Goal: Information Seeking & Learning: Learn about a topic

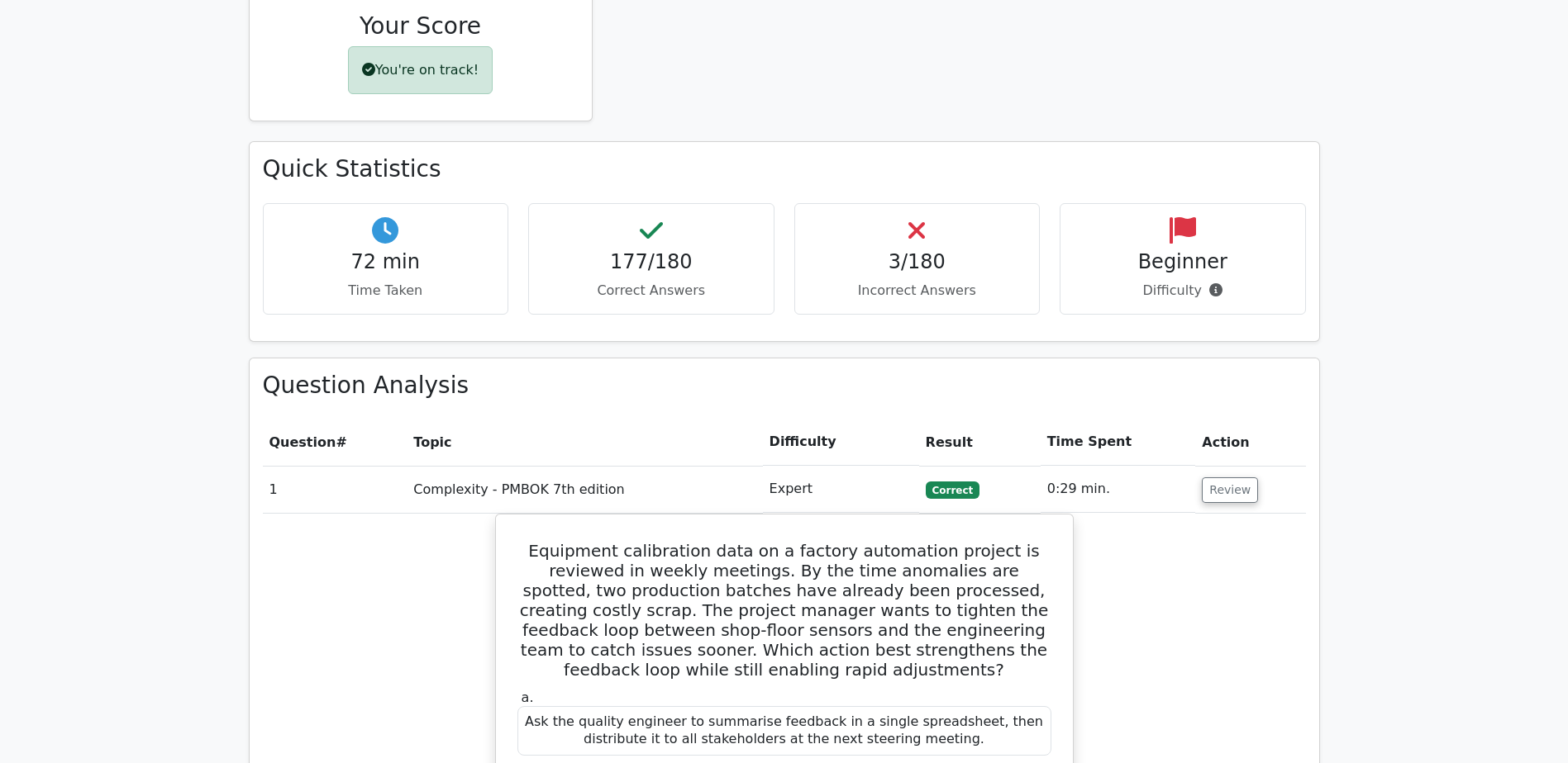
scroll to position [880, 0]
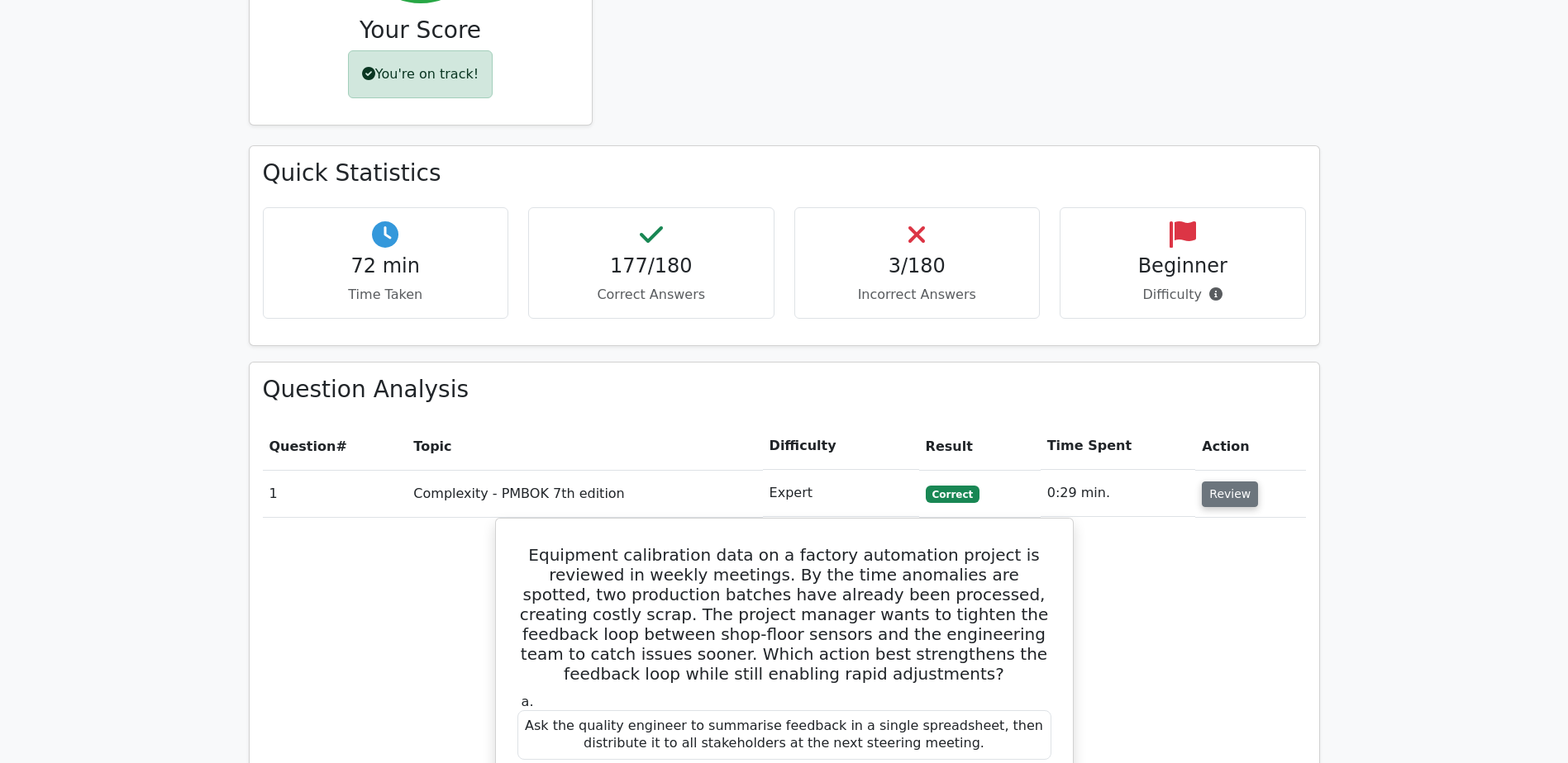
click at [1226, 481] on button "Review" at bounding box center [1229, 494] width 56 height 26
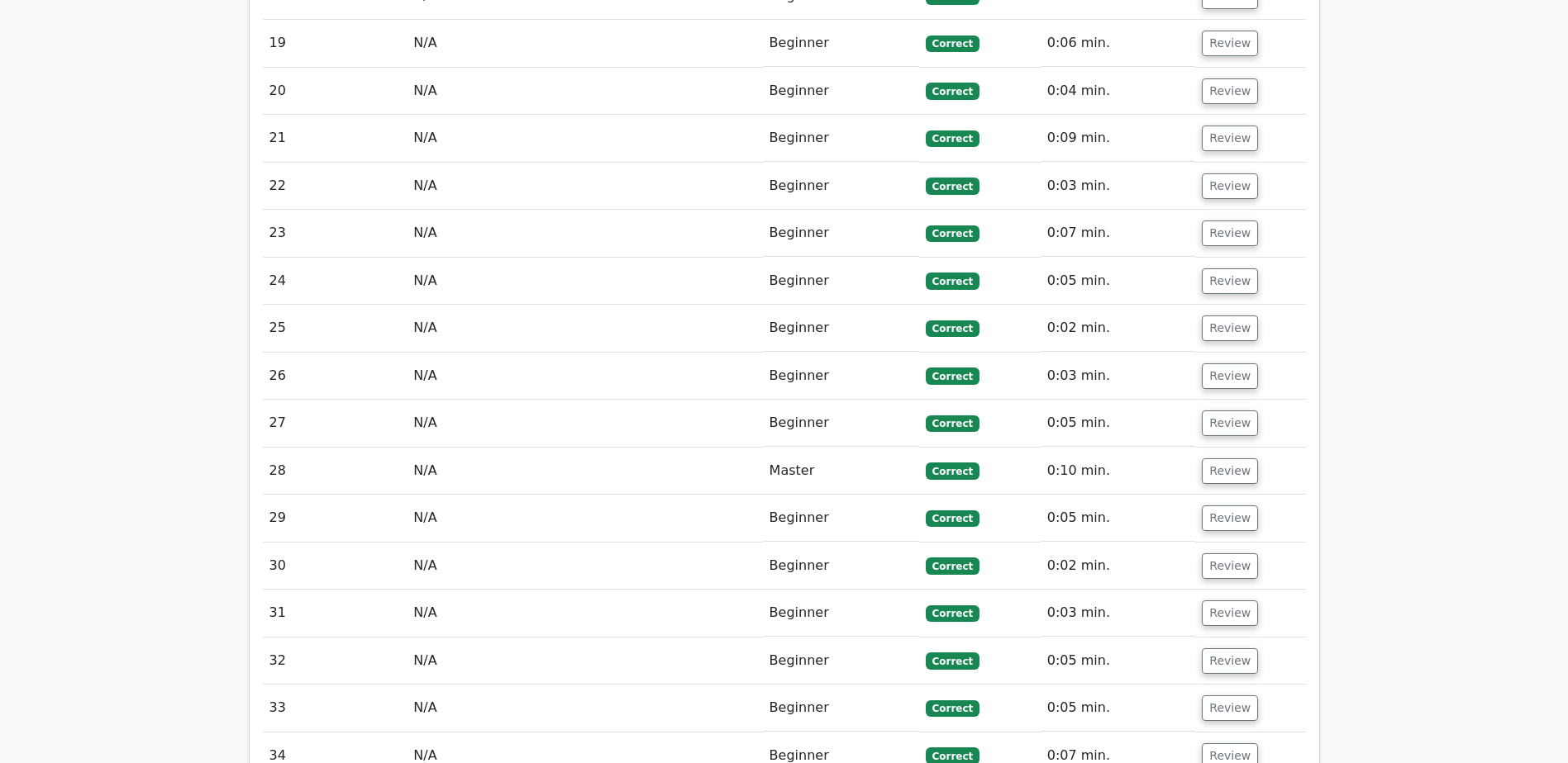
scroll to position [2202, 0]
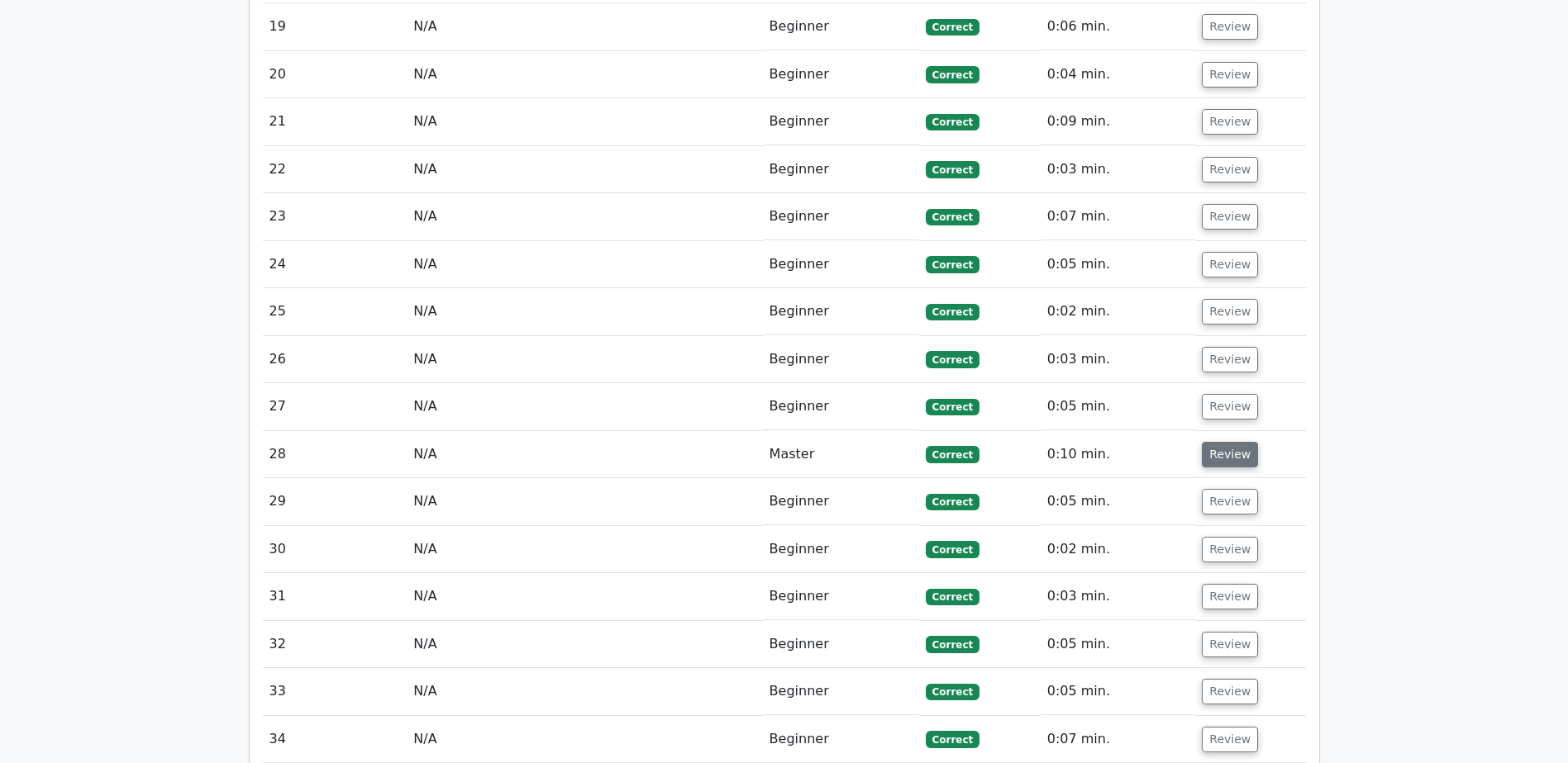
click at [1221, 442] on button "Review" at bounding box center [1229, 455] width 56 height 26
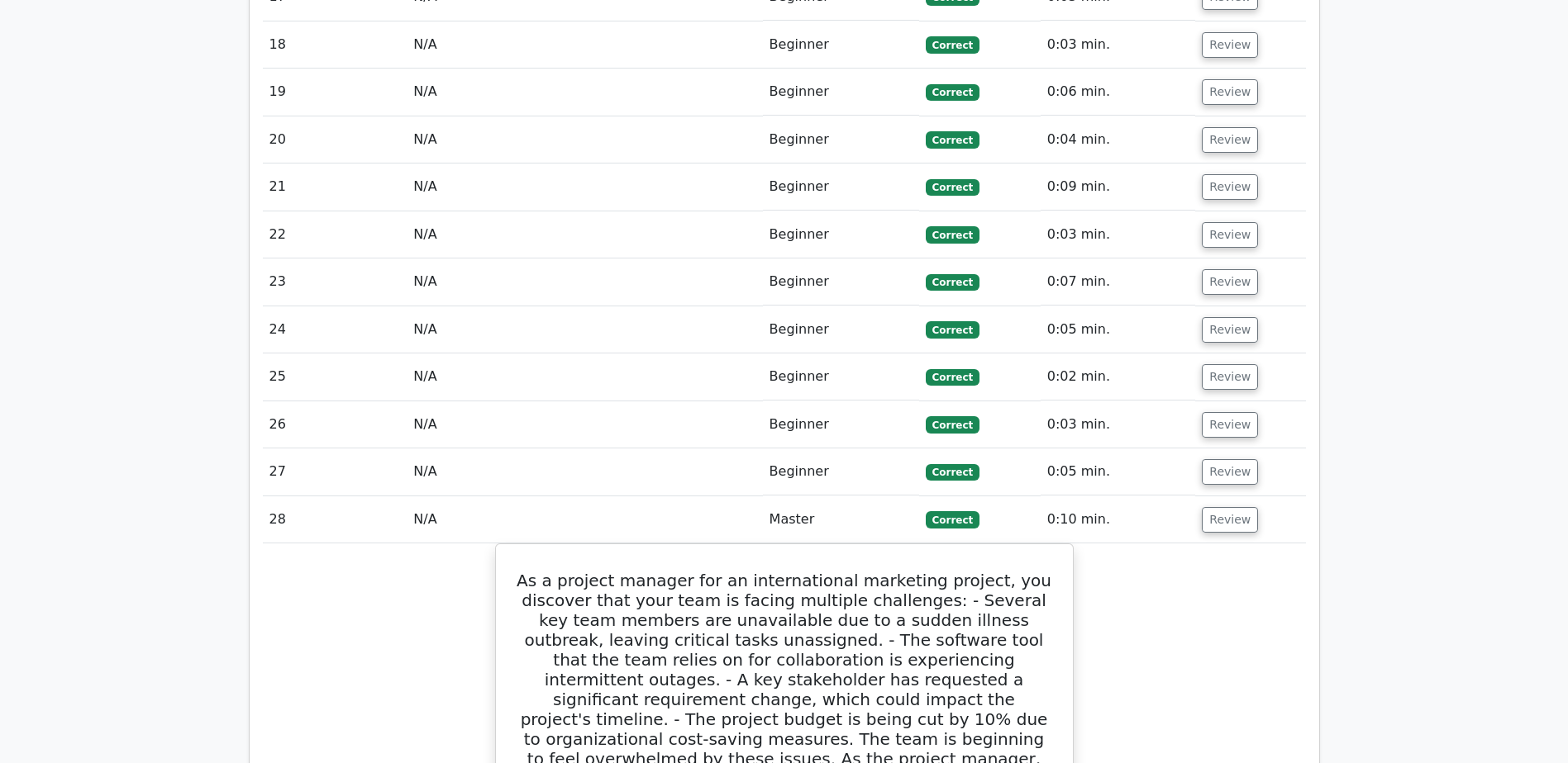
scroll to position [2119, 0]
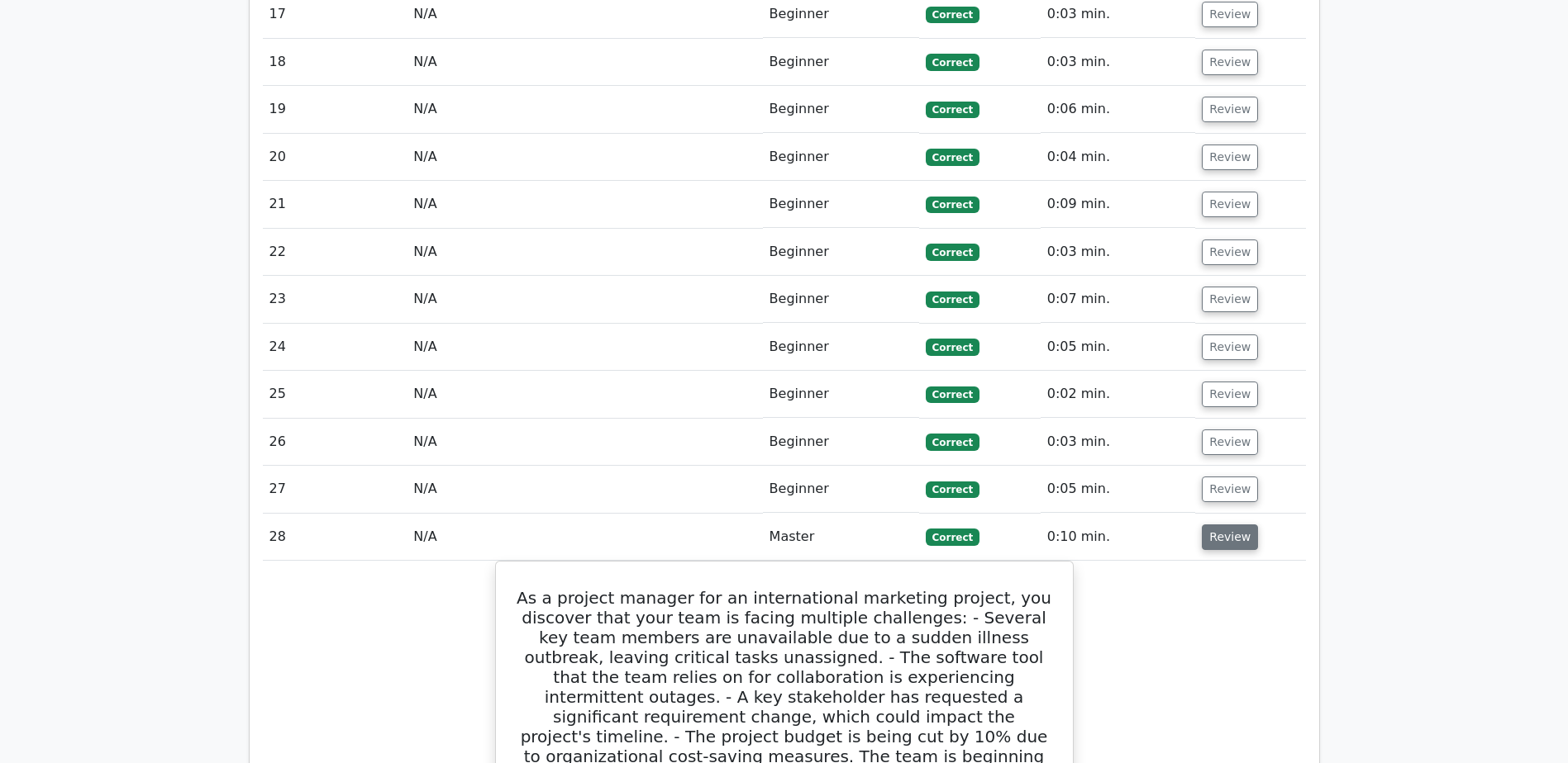
click at [1232, 524] on button "Review" at bounding box center [1229, 537] width 56 height 26
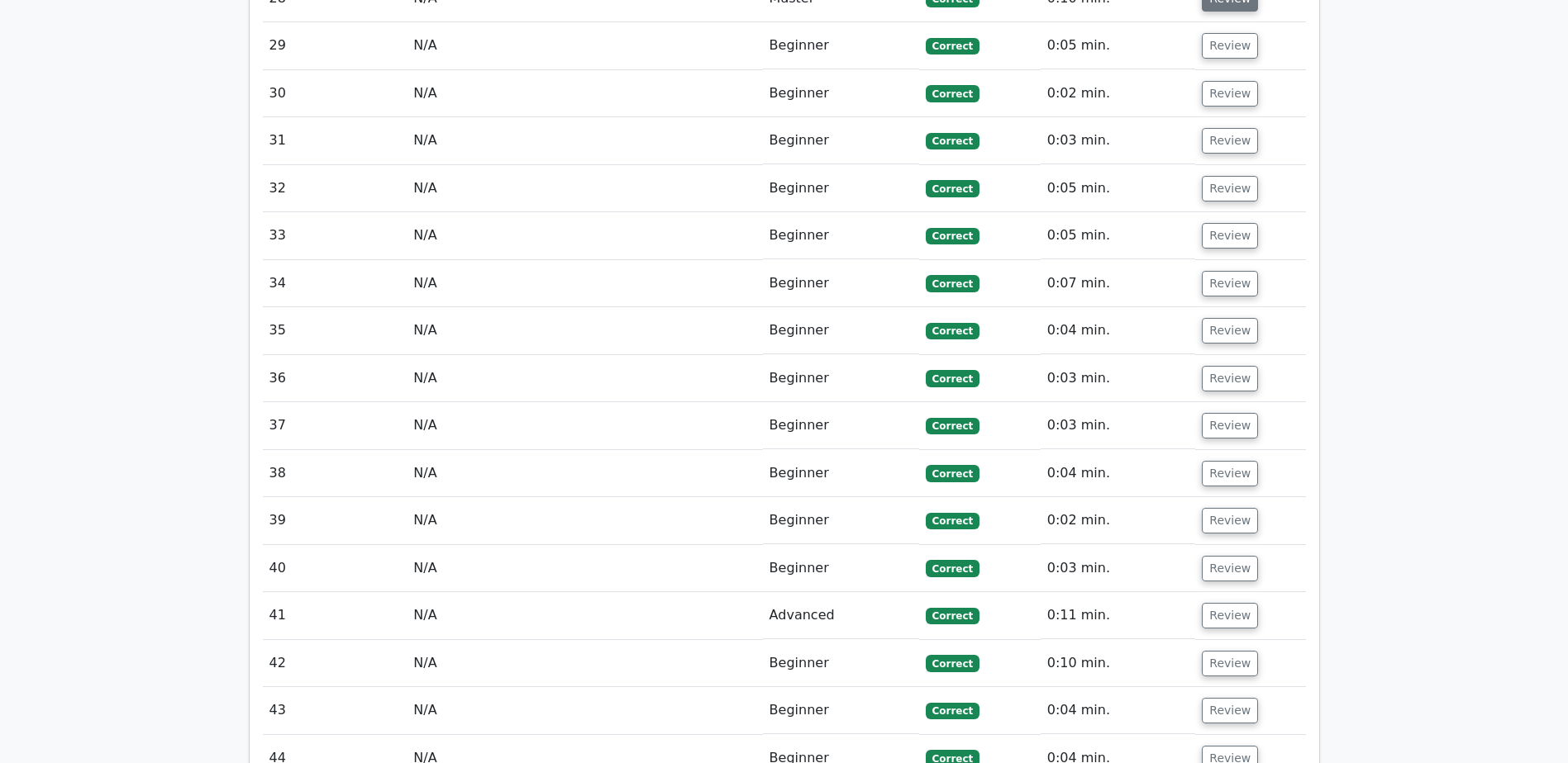
scroll to position [2698, 0]
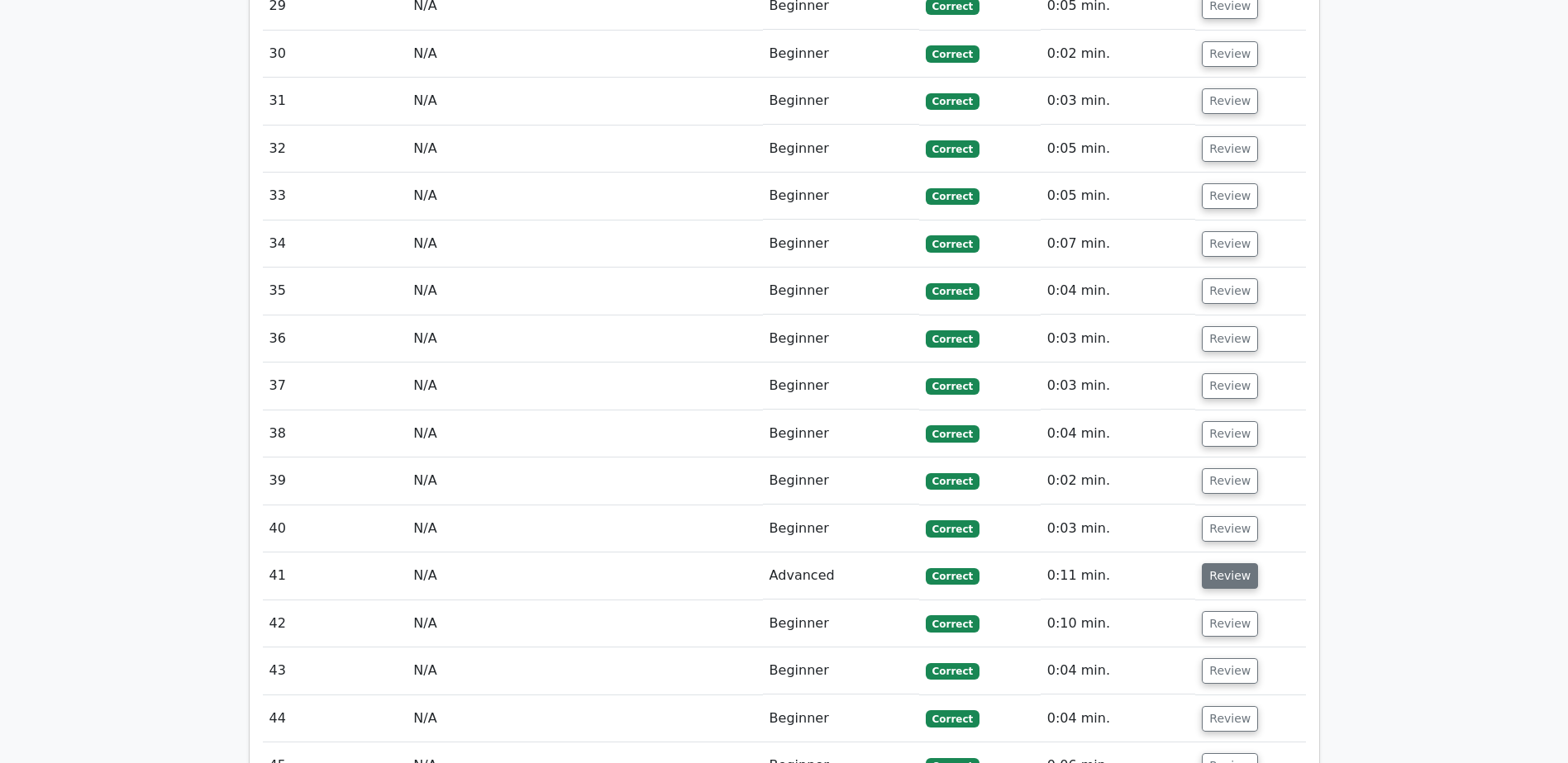
click at [1237, 564] on button "Review" at bounding box center [1229, 576] width 56 height 26
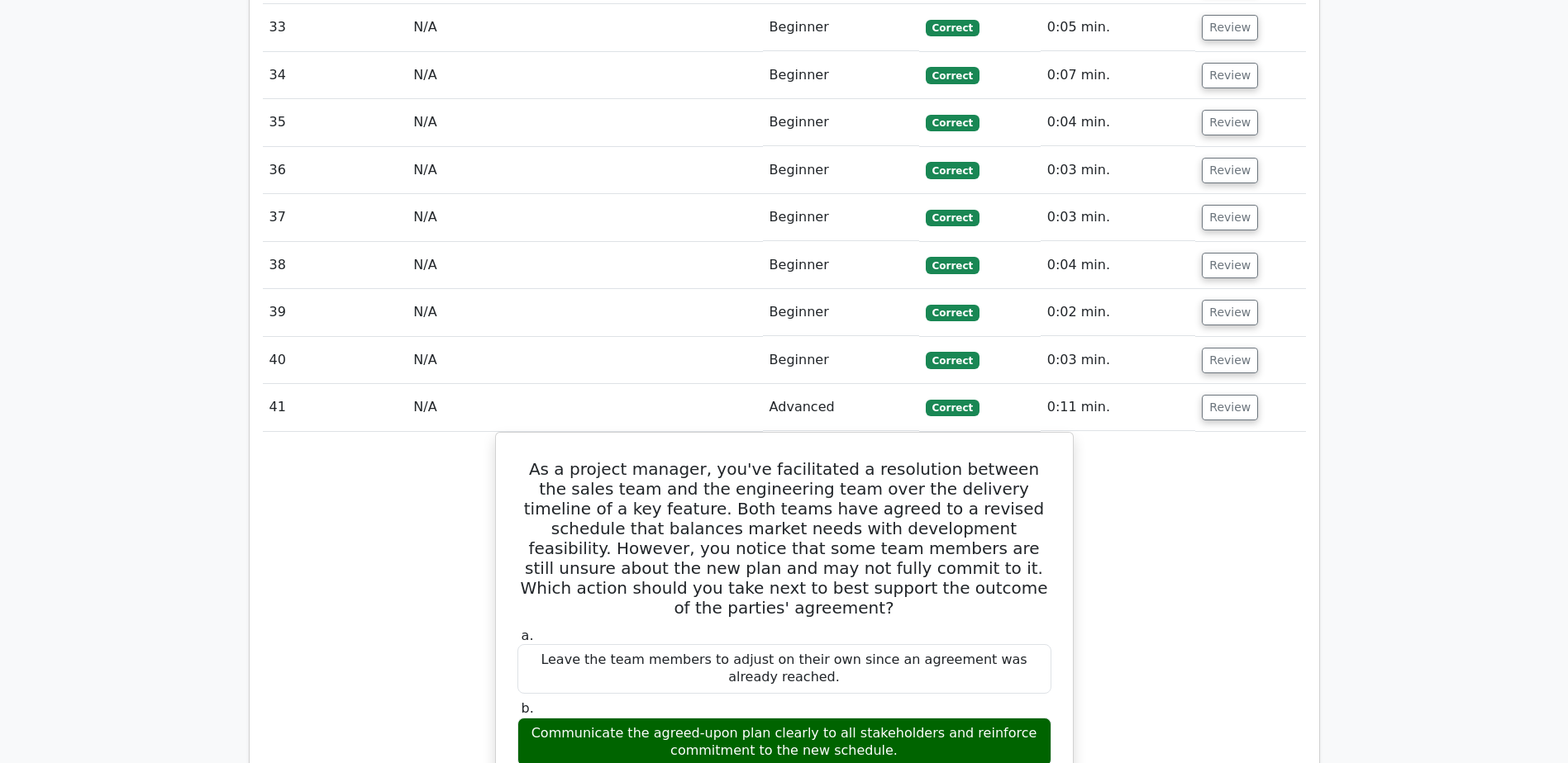
scroll to position [2862, 0]
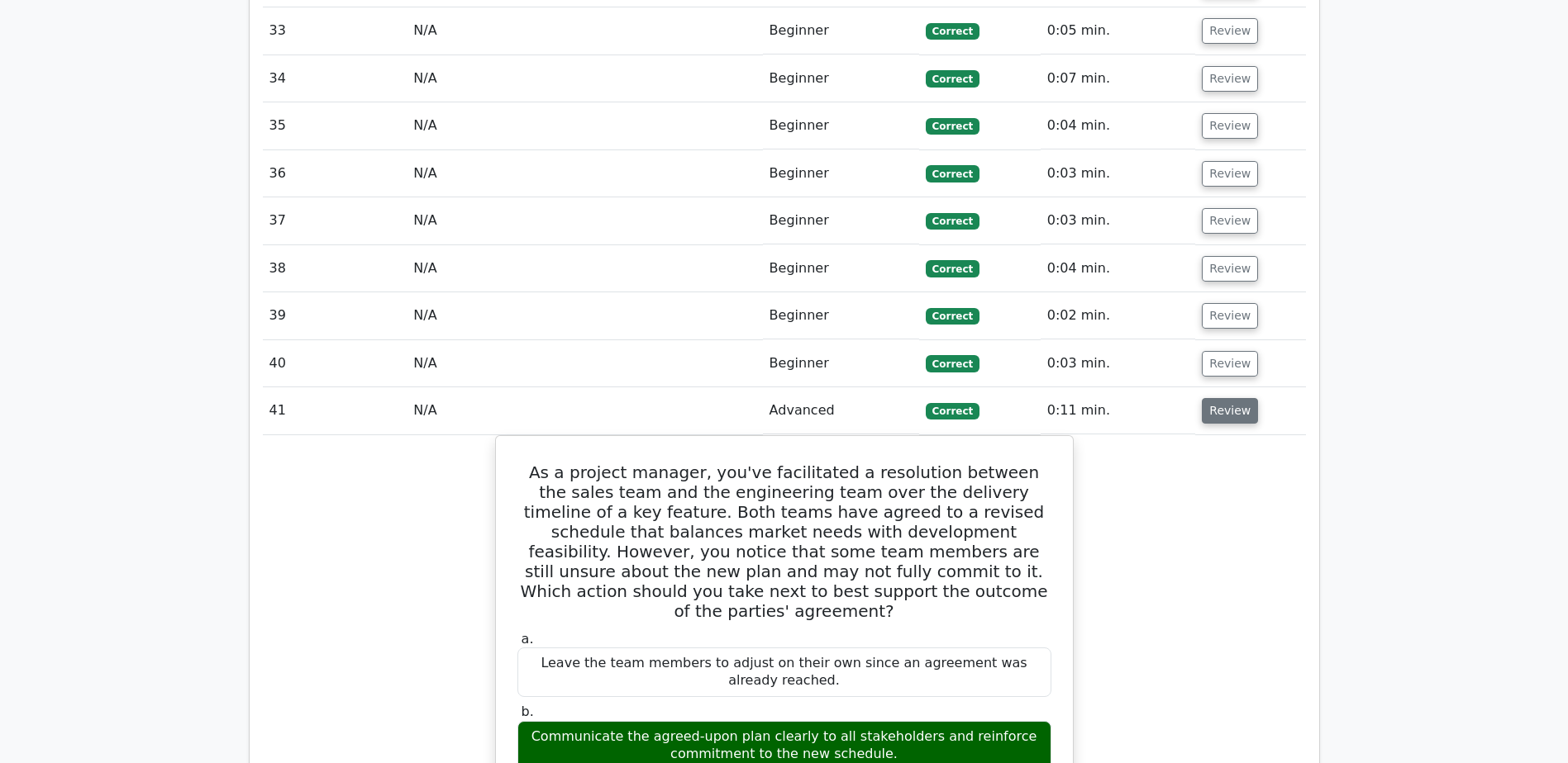
click at [1225, 399] on button "Review" at bounding box center [1229, 411] width 56 height 26
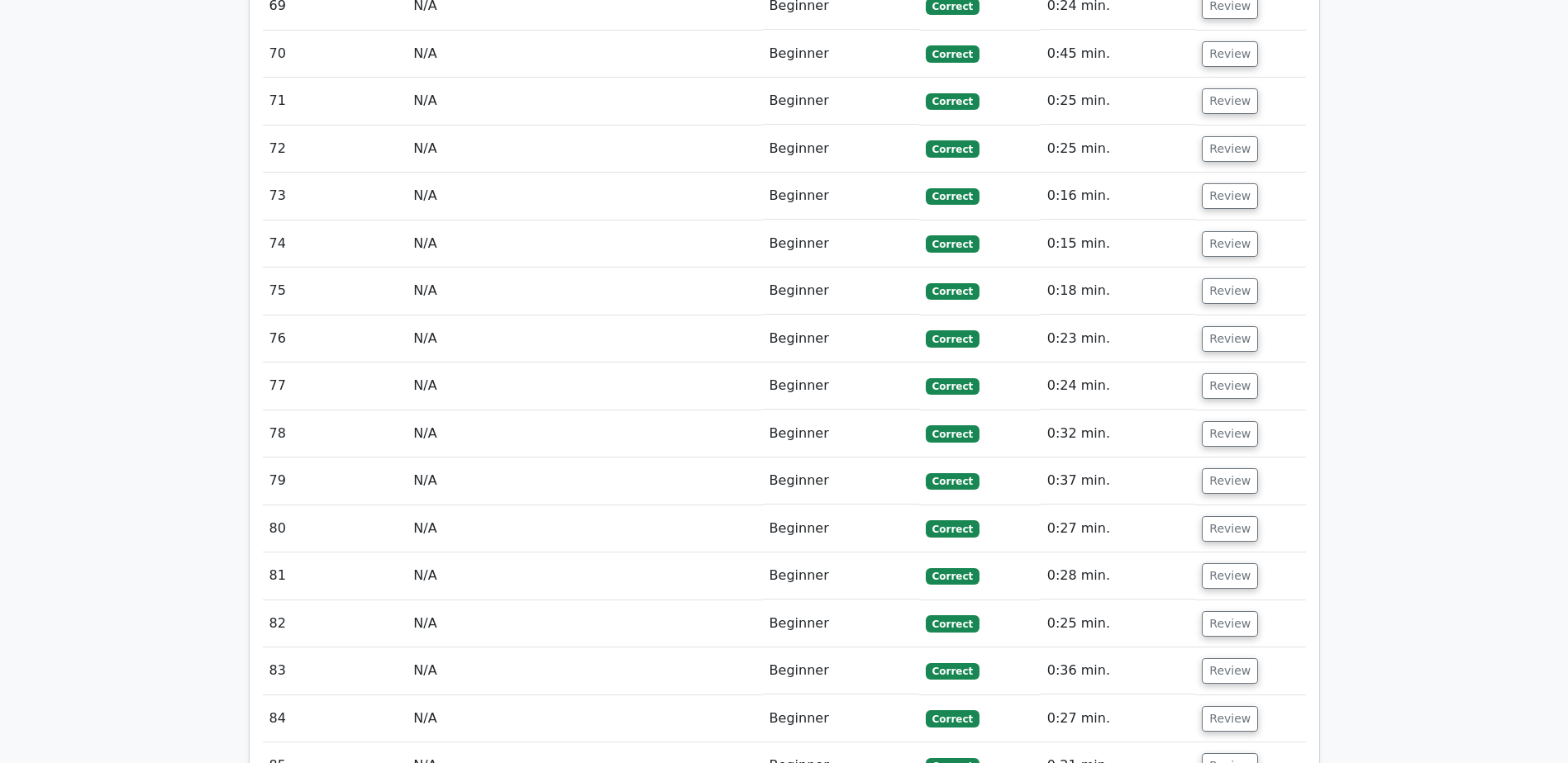
scroll to position [4845, 0]
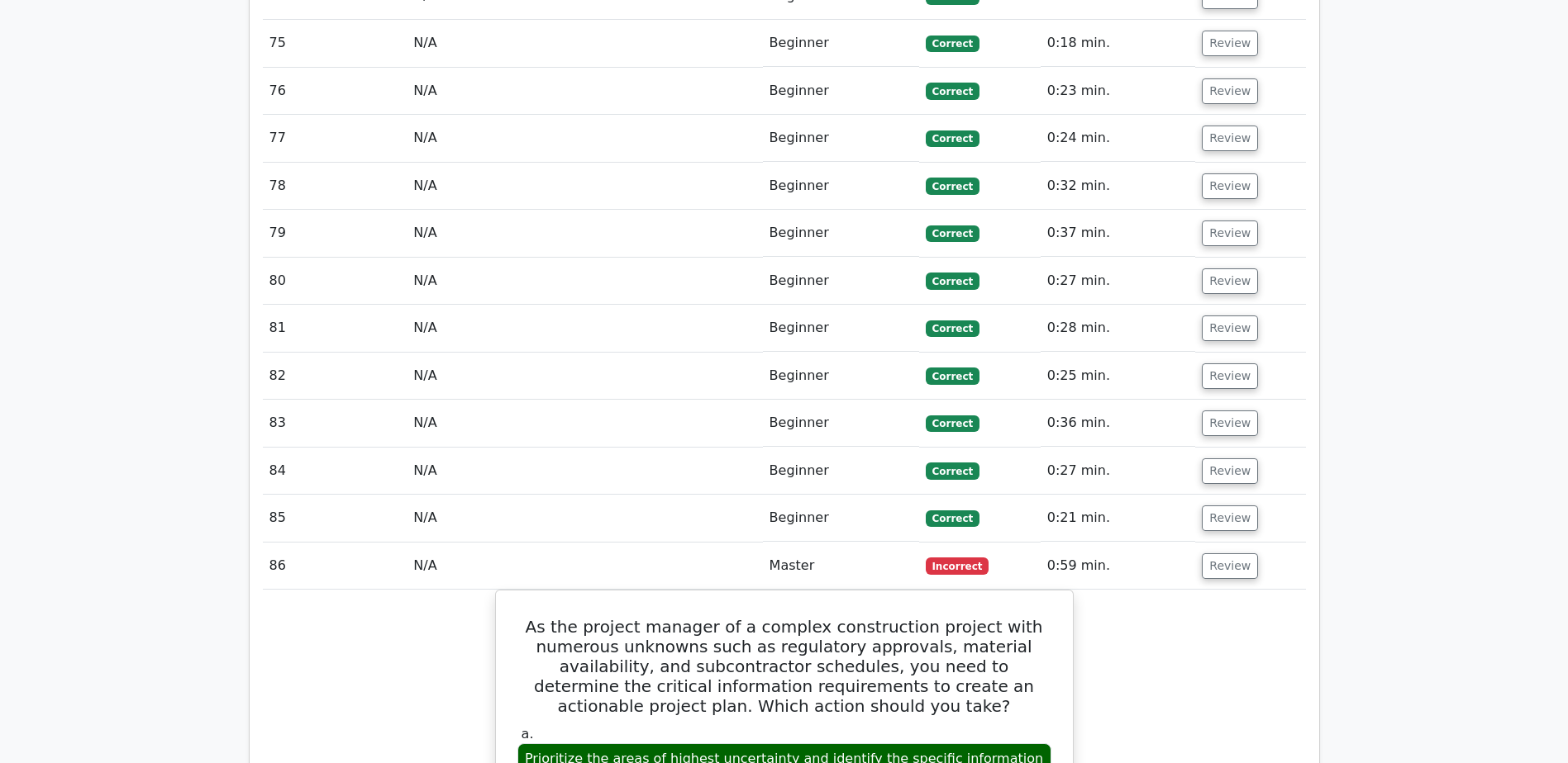
click at [1218, 554] on button "Review" at bounding box center [1229, 567] width 56 height 26
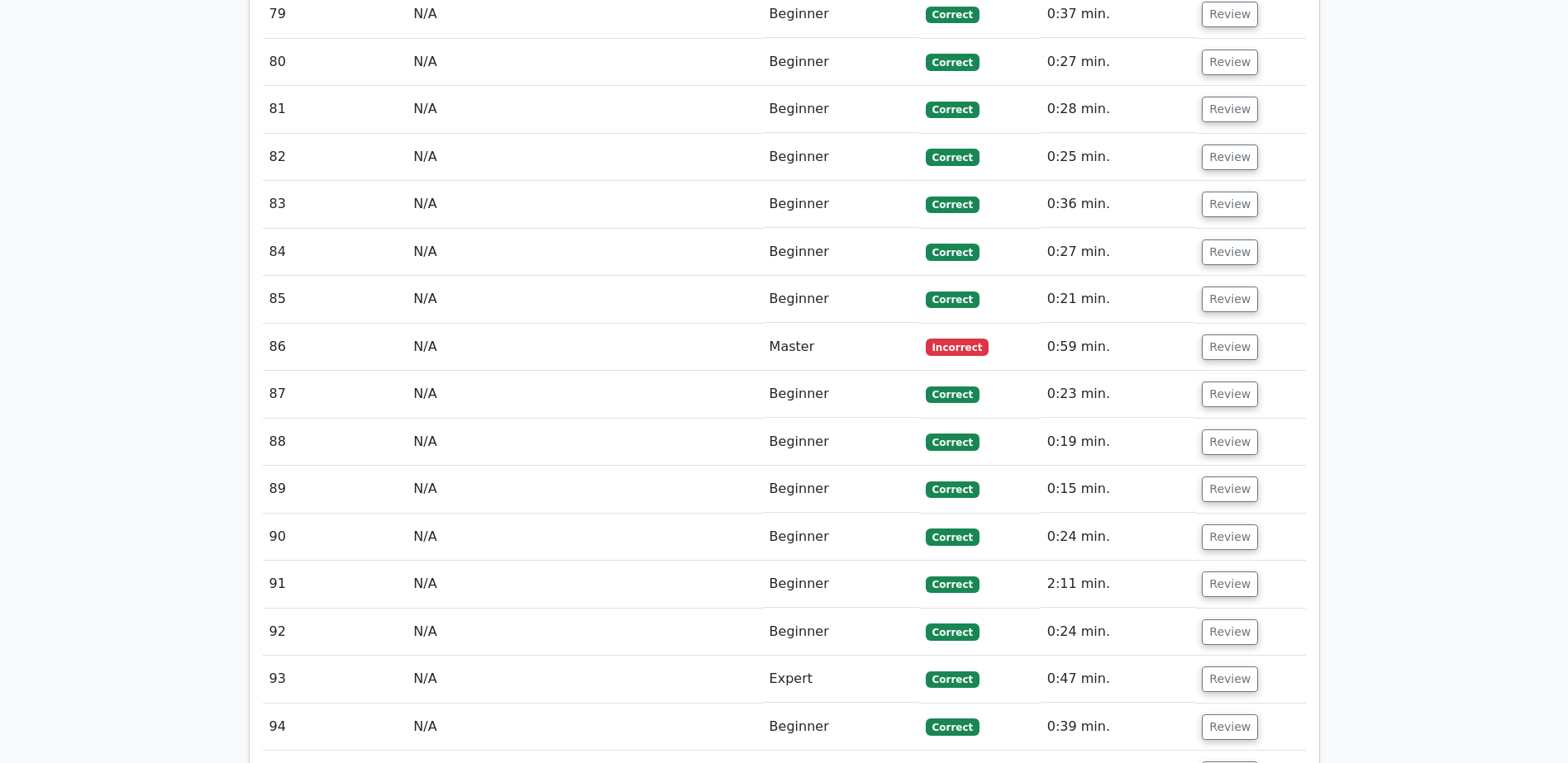
scroll to position [5094, 0]
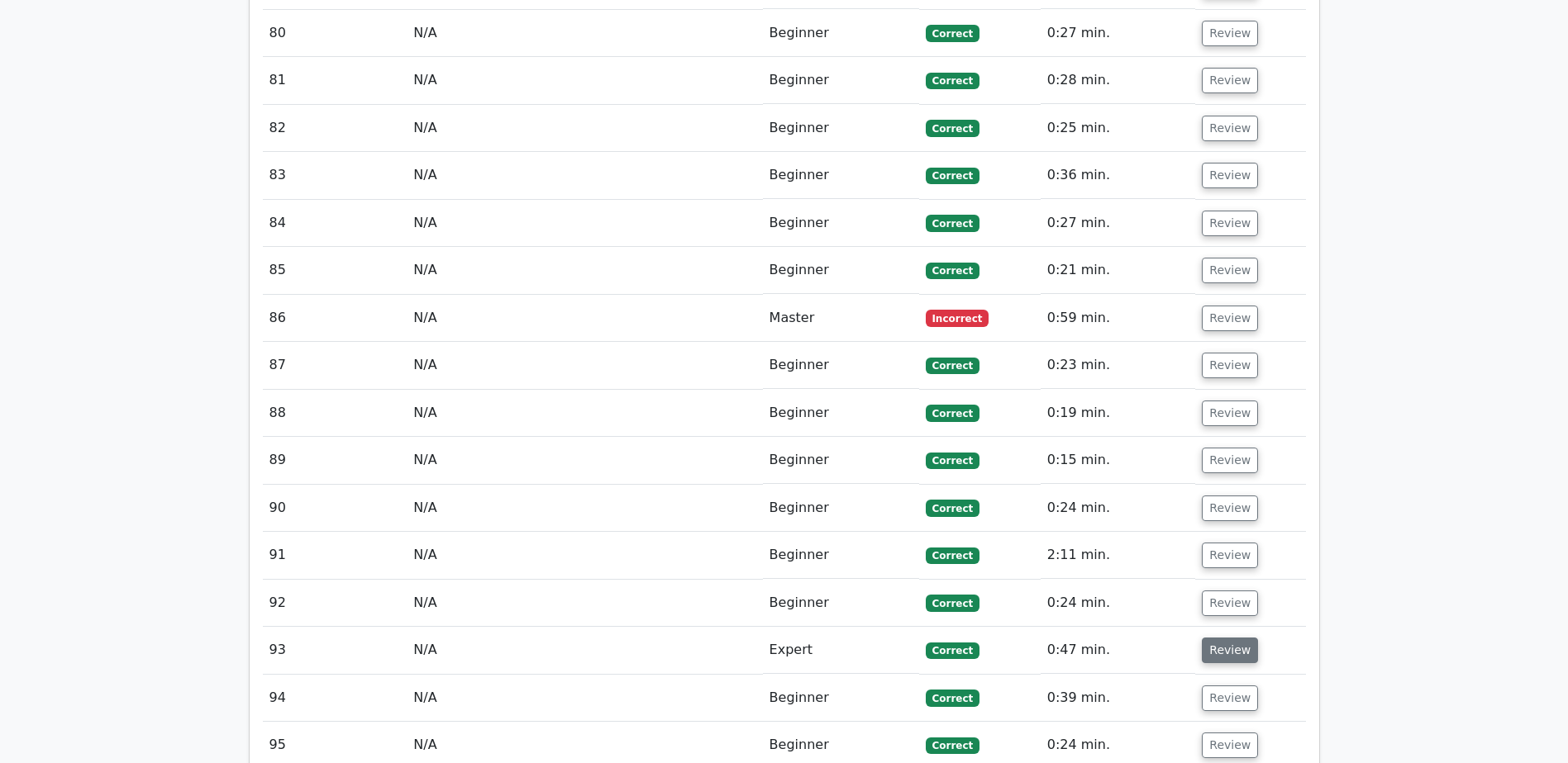
click at [1237, 637] on button "Review" at bounding box center [1229, 650] width 56 height 26
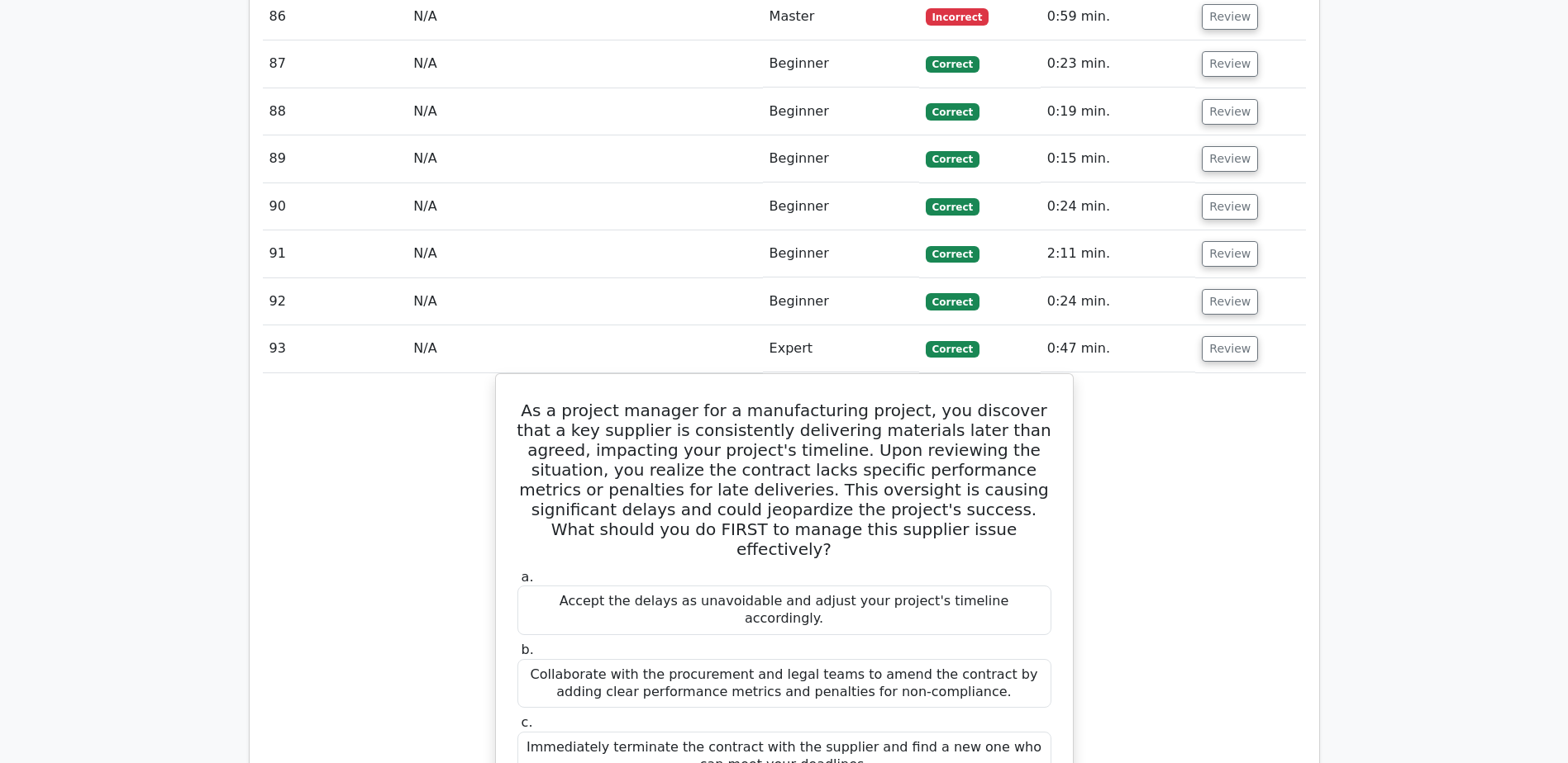
scroll to position [5423, 0]
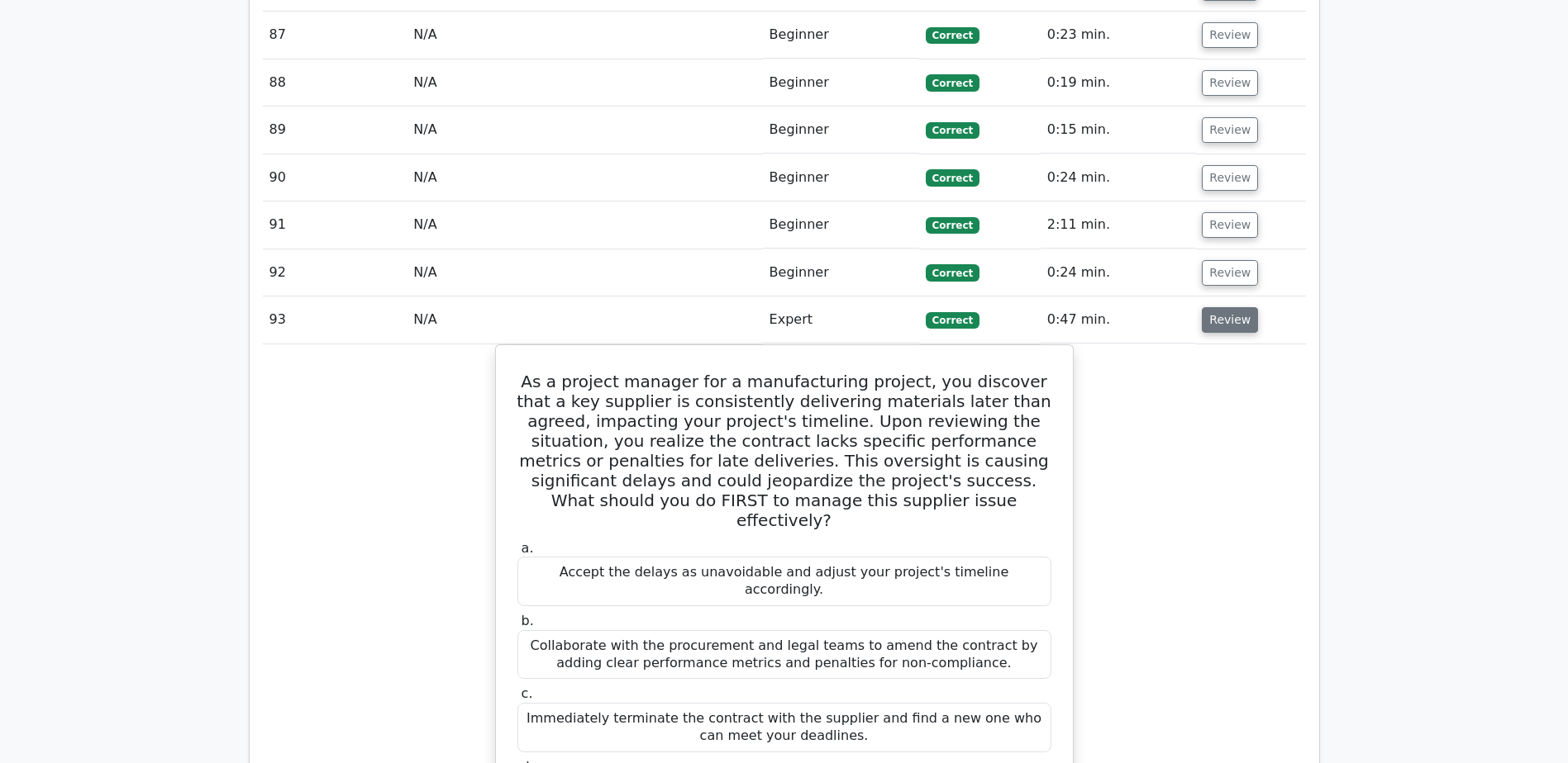
click at [1220, 307] on button "Review" at bounding box center [1229, 320] width 56 height 26
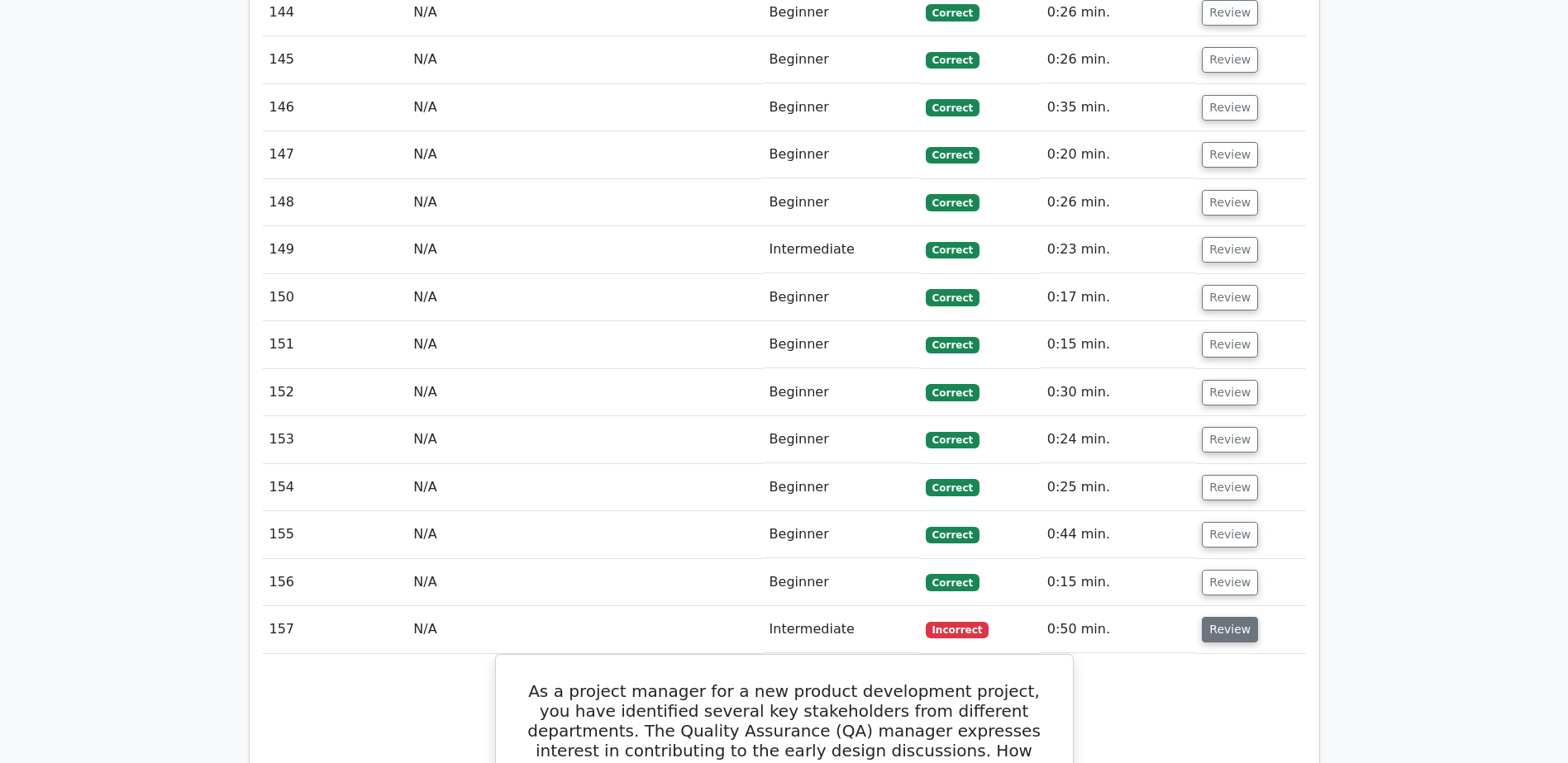
scroll to position [8149, 0]
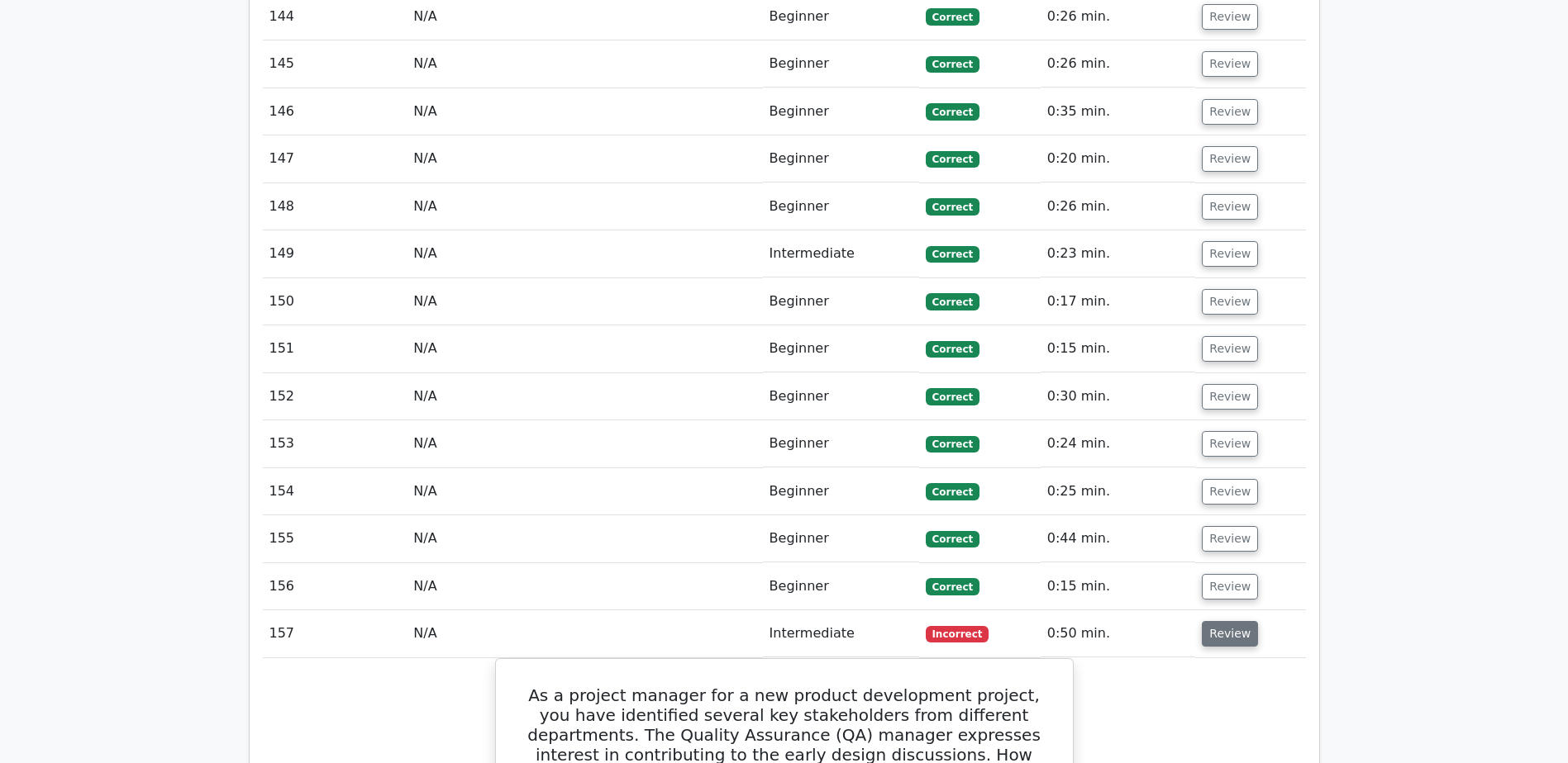
click at [1233, 622] on button "Review" at bounding box center [1229, 634] width 56 height 26
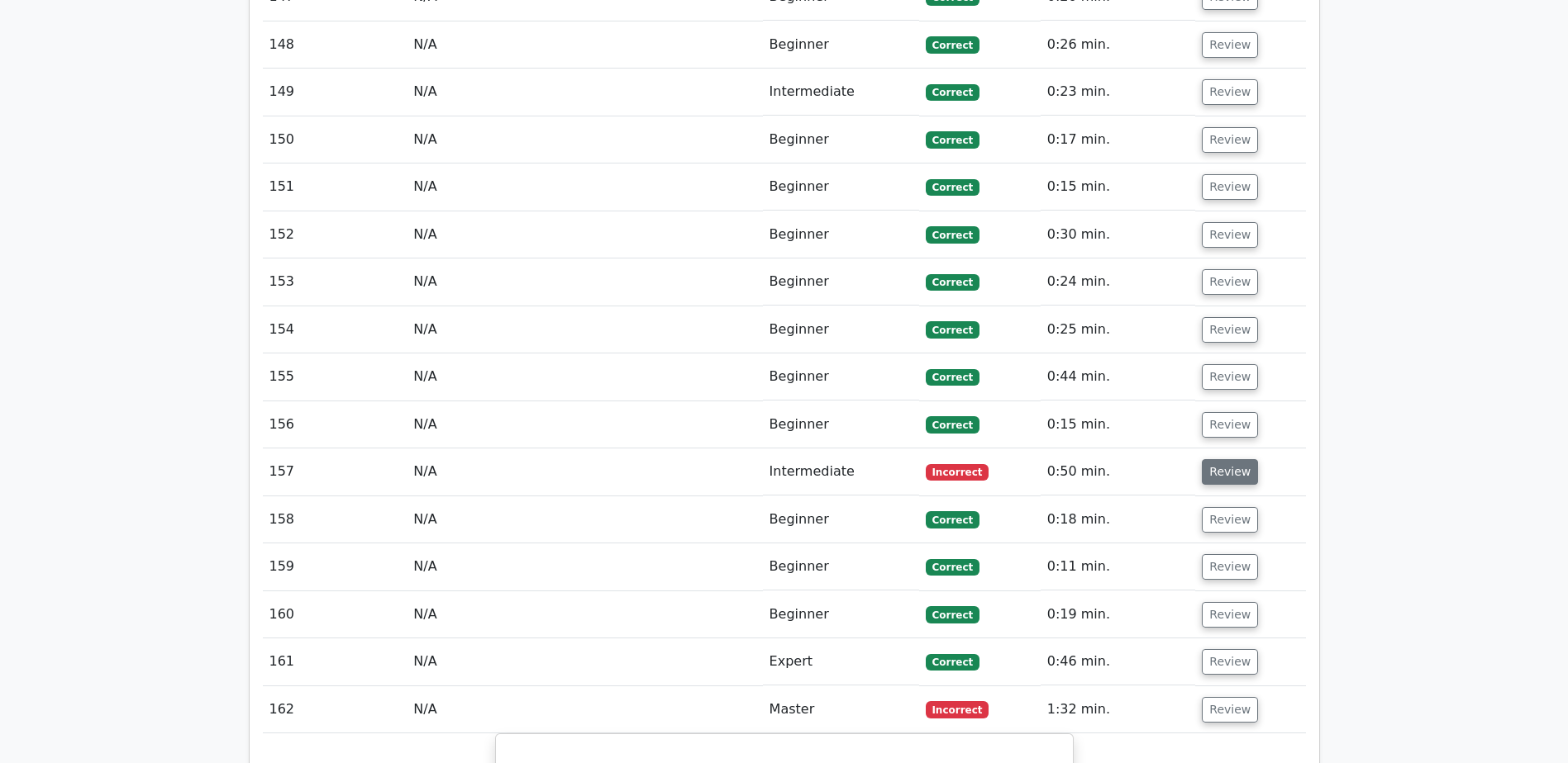
scroll to position [8398, 0]
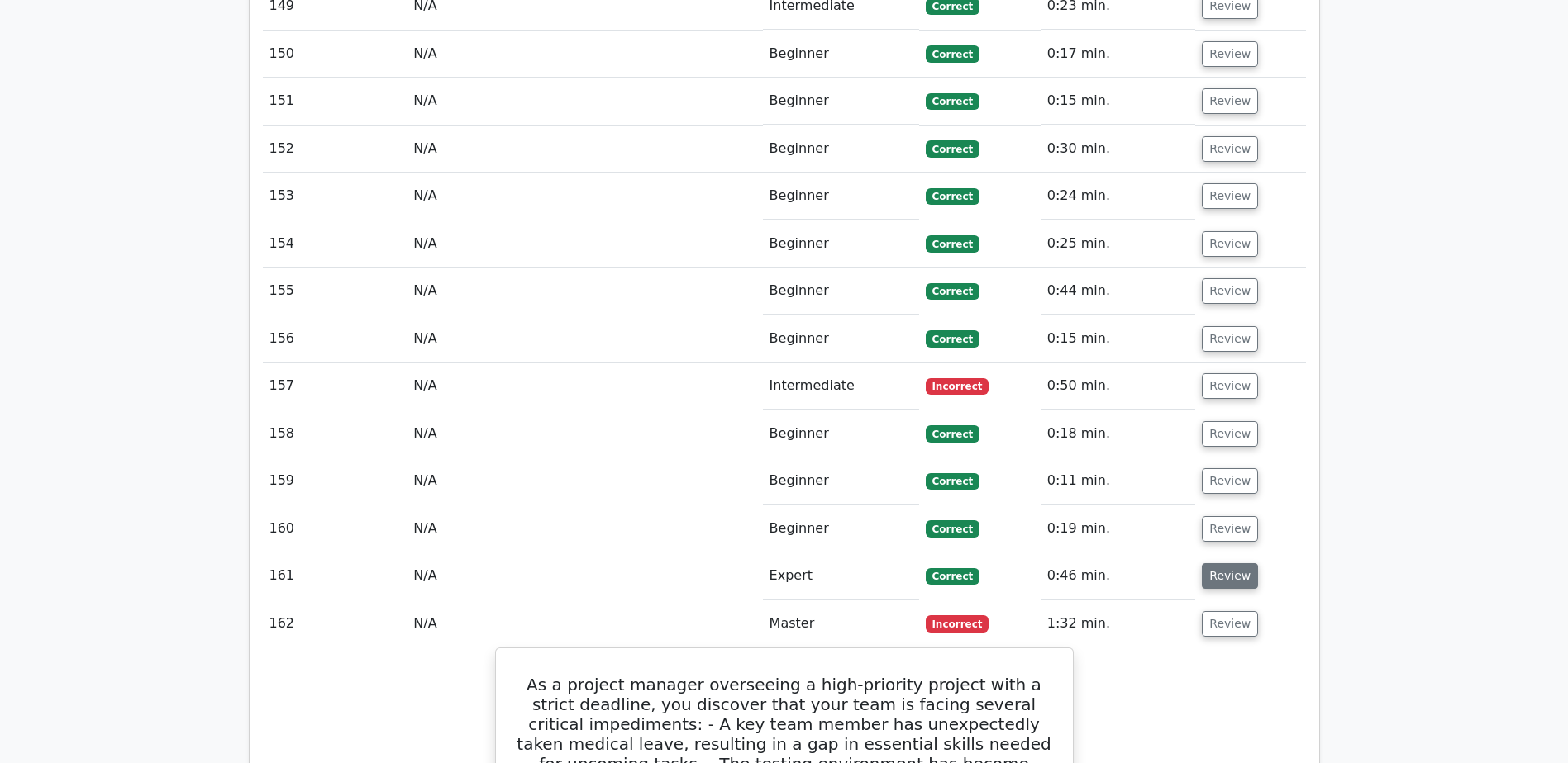
click at [1228, 564] on button "Review" at bounding box center [1229, 576] width 56 height 26
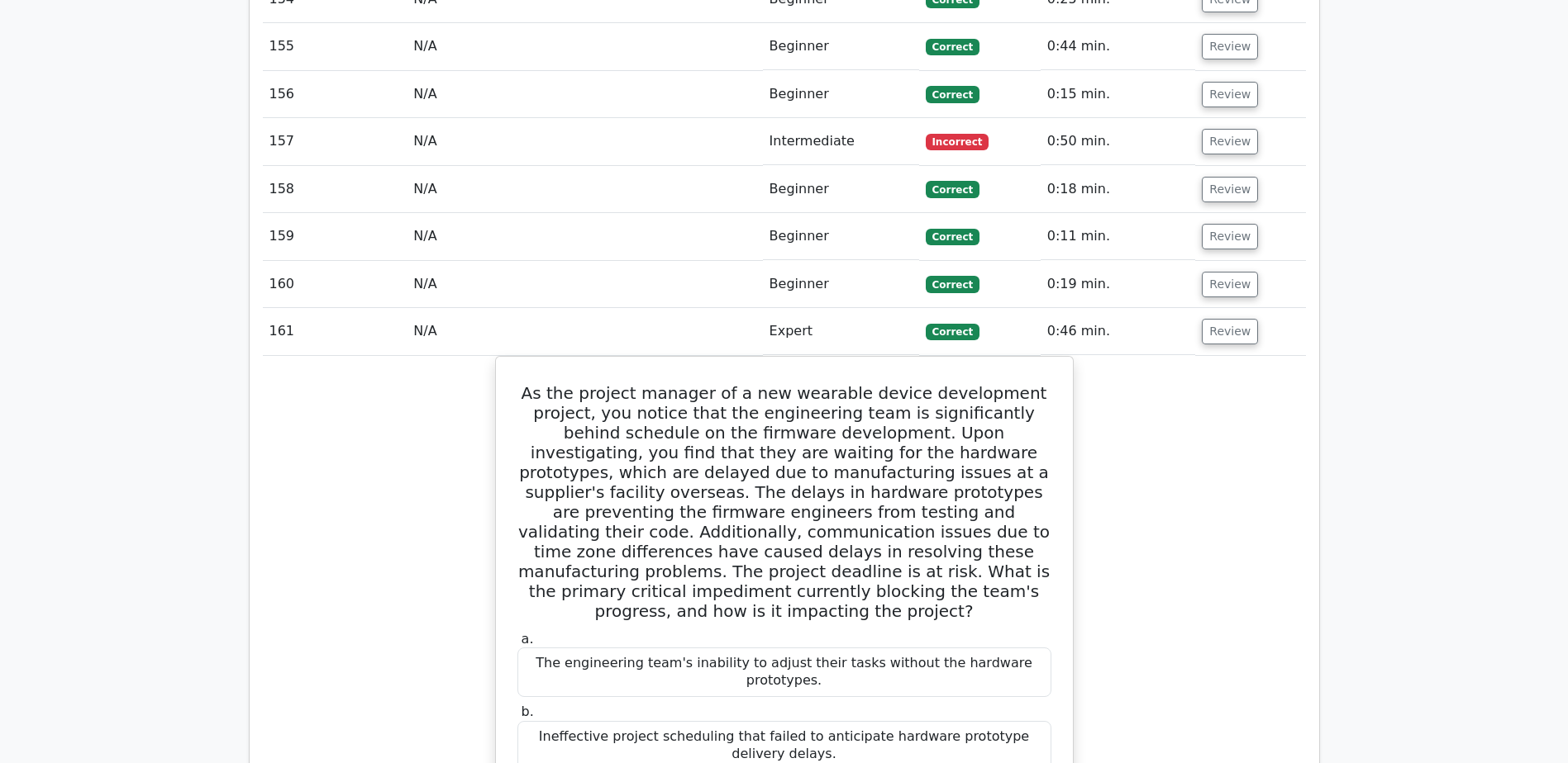
scroll to position [8563, 0]
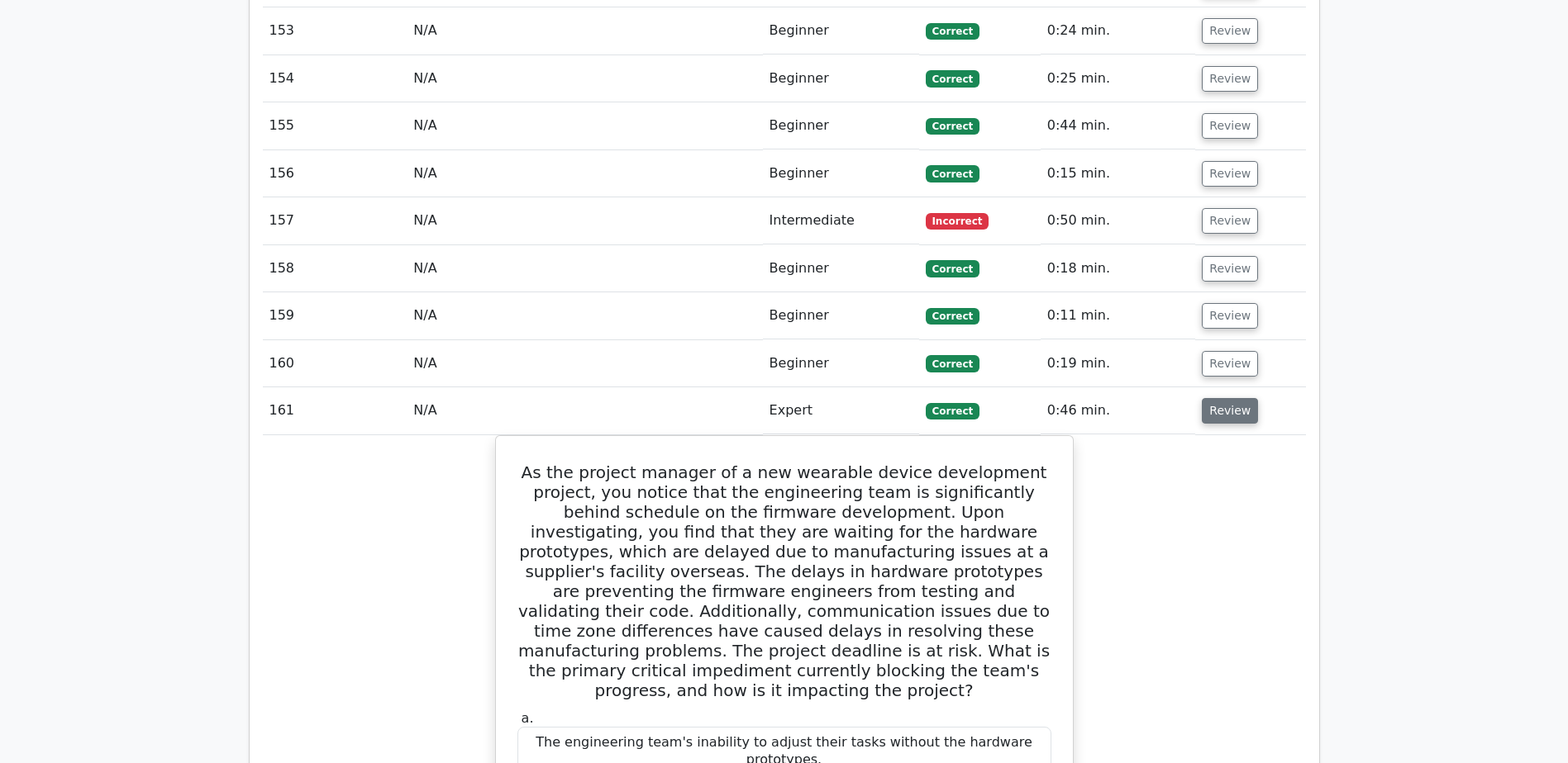
click at [1238, 399] on button "Review" at bounding box center [1229, 411] width 56 height 26
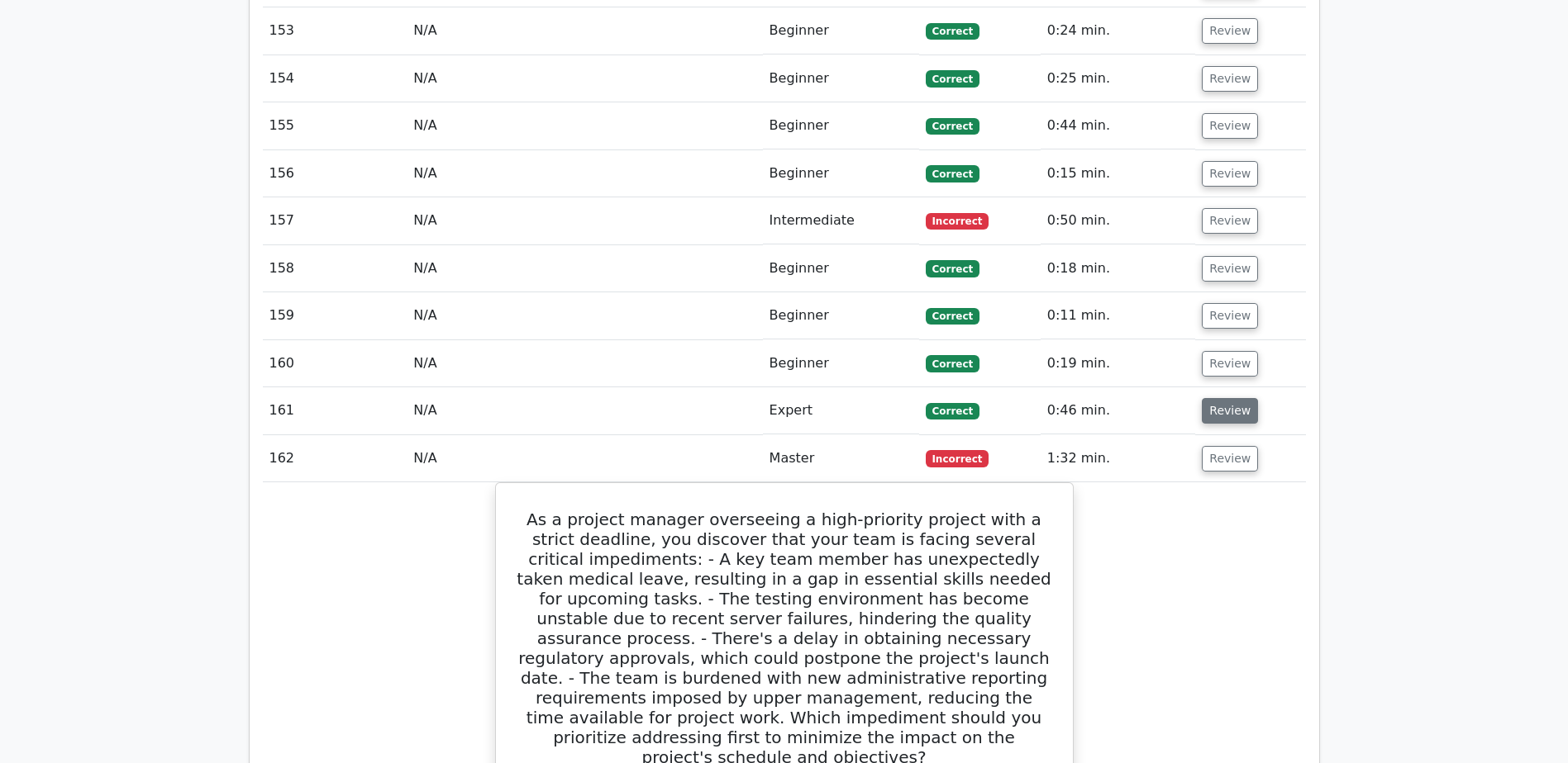
click at [1231, 399] on button "Review" at bounding box center [1229, 411] width 56 height 26
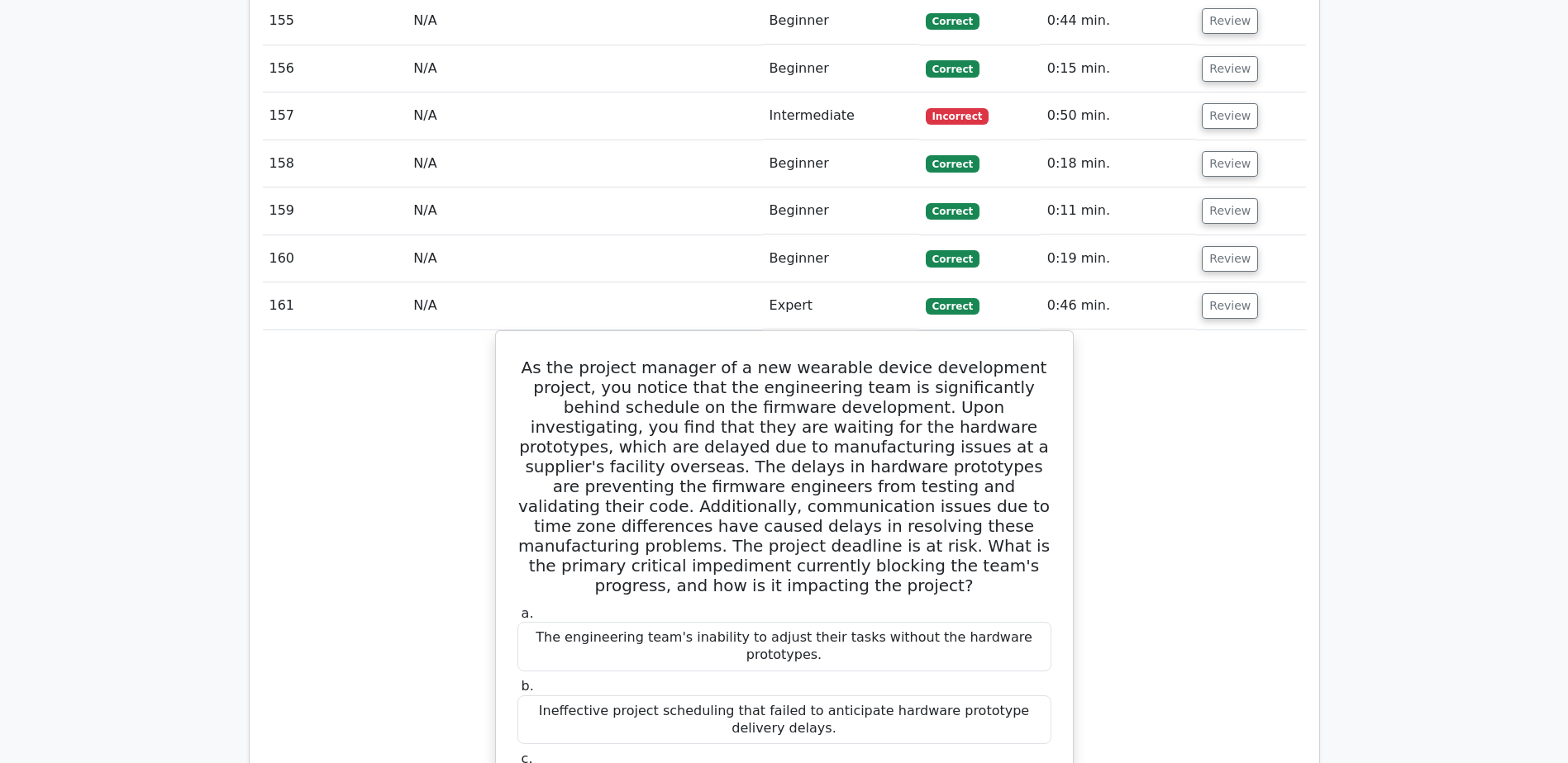
scroll to position [8645, 0]
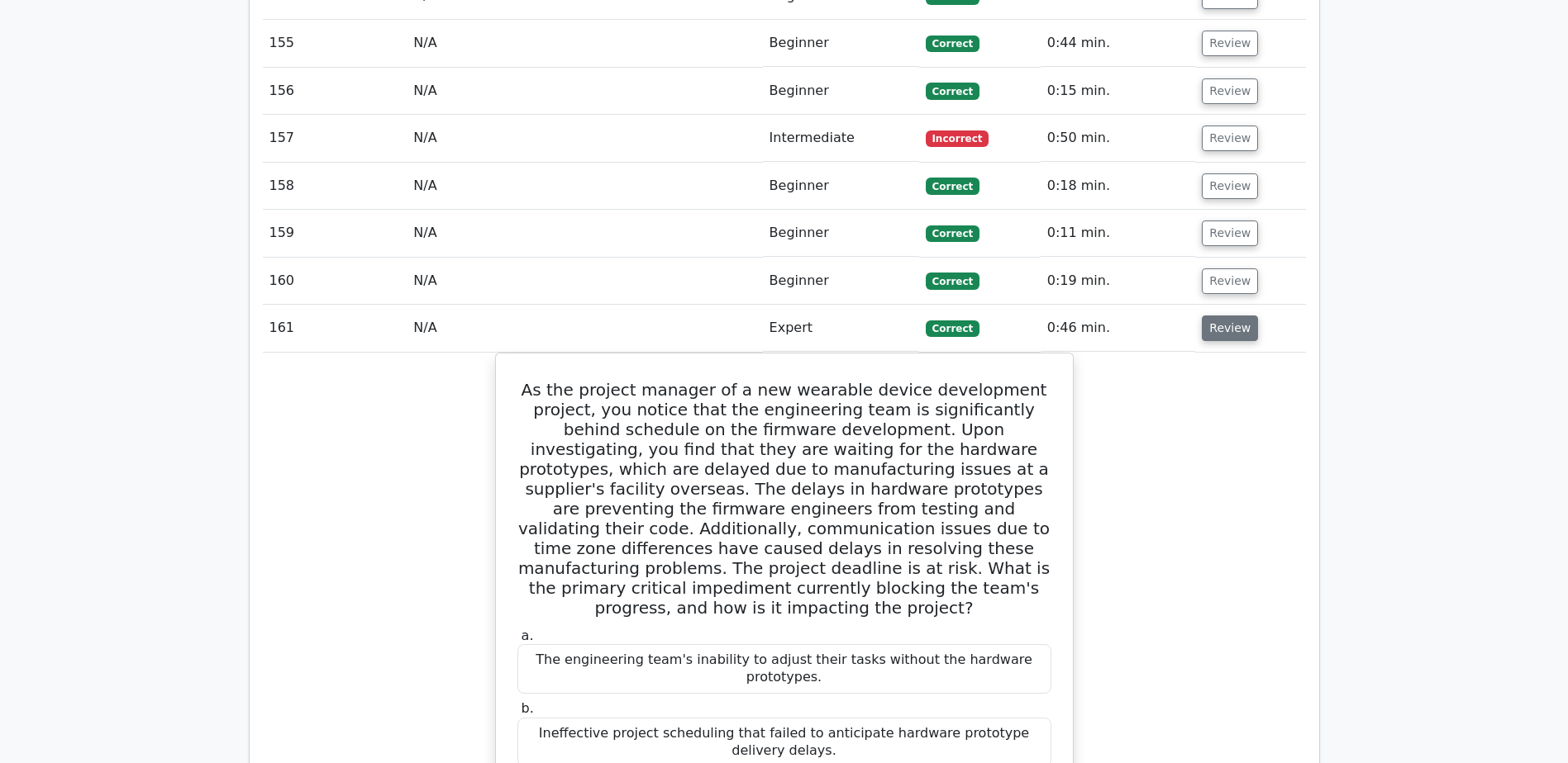
click at [1248, 315] on button "Review" at bounding box center [1229, 328] width 56 height 26
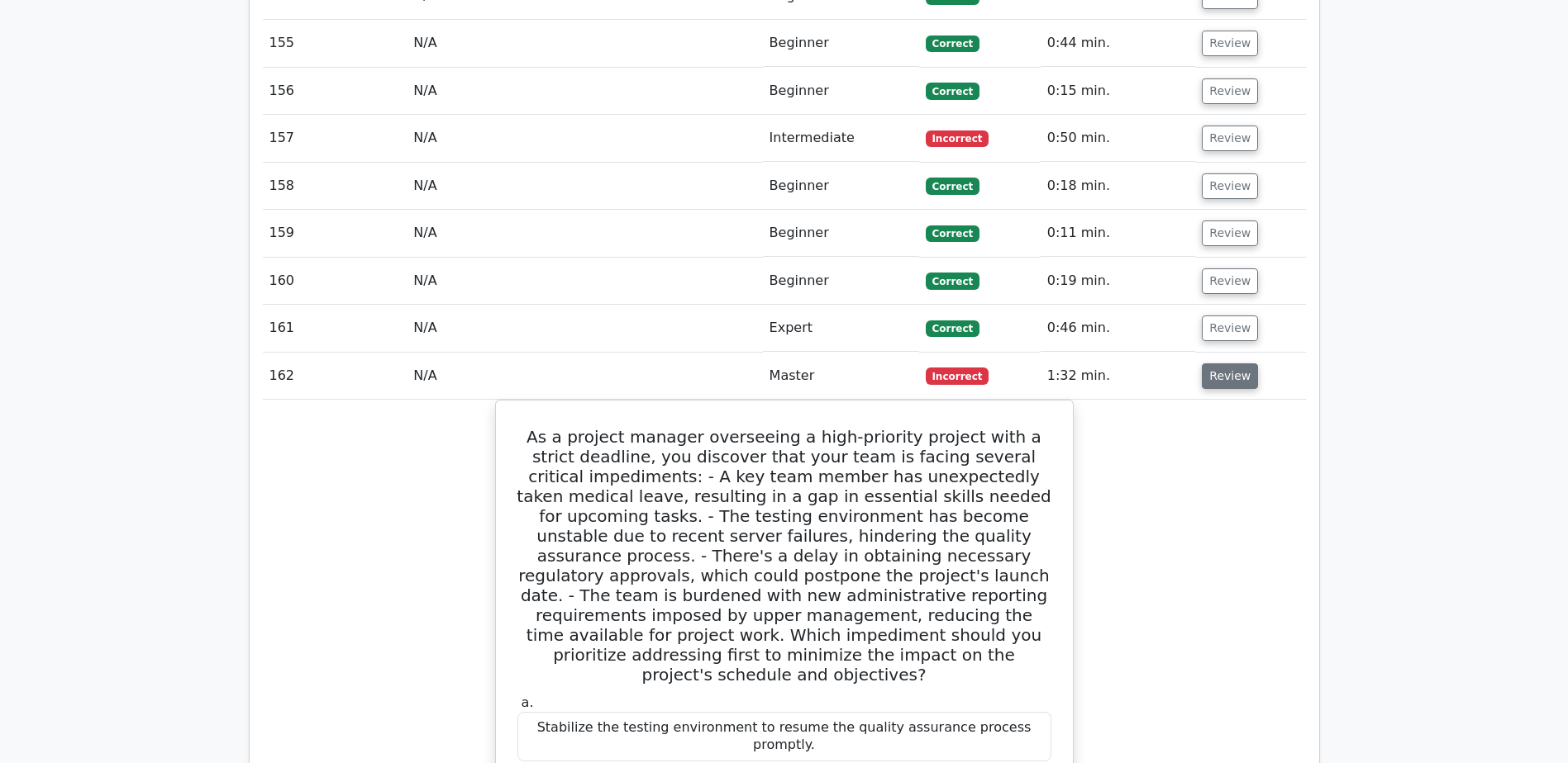
click at [1246, 363] on button "Review" at bounding box center [1229, 376] width 56 height 26
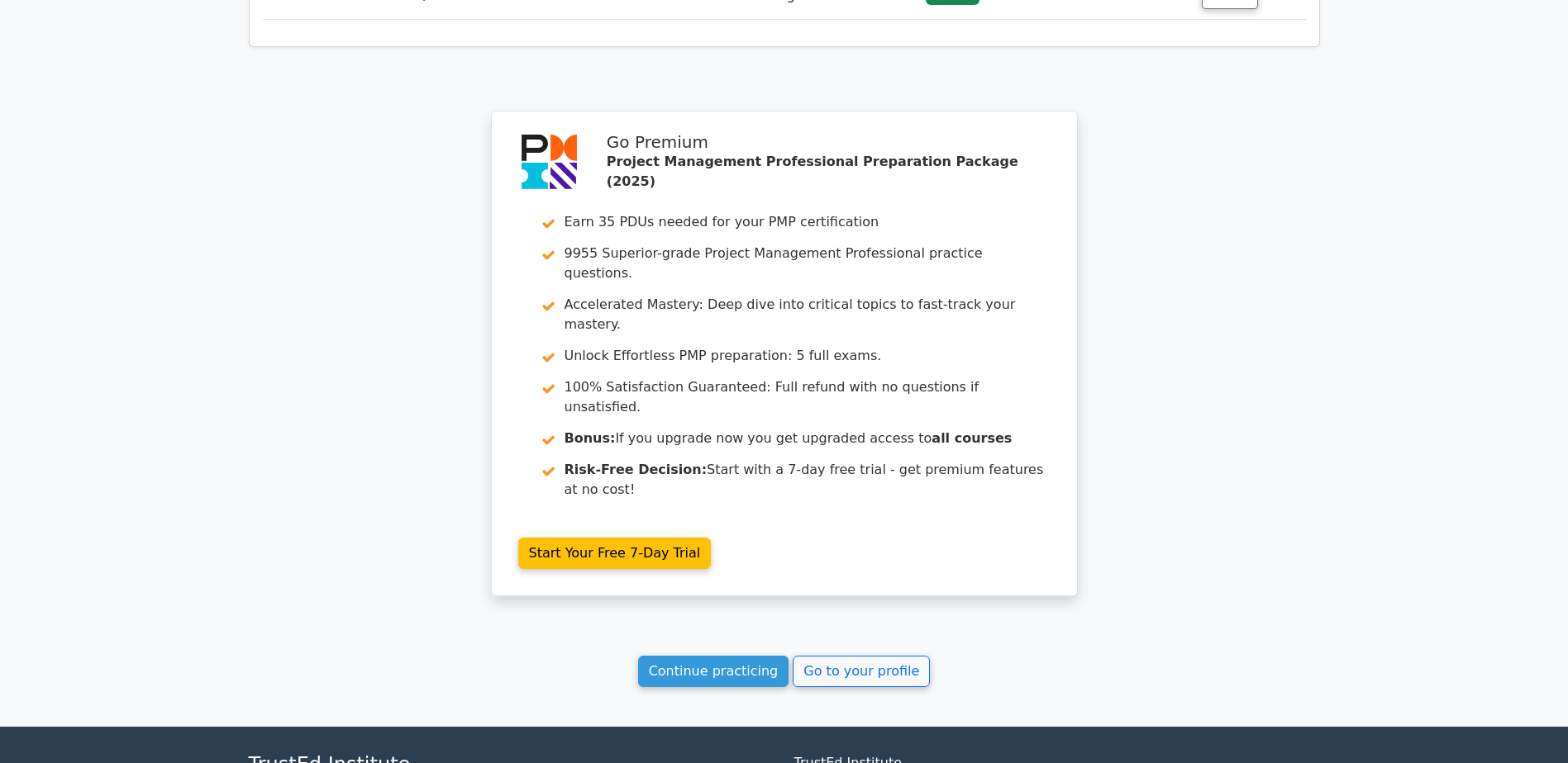
scroll to position [9882, 0]
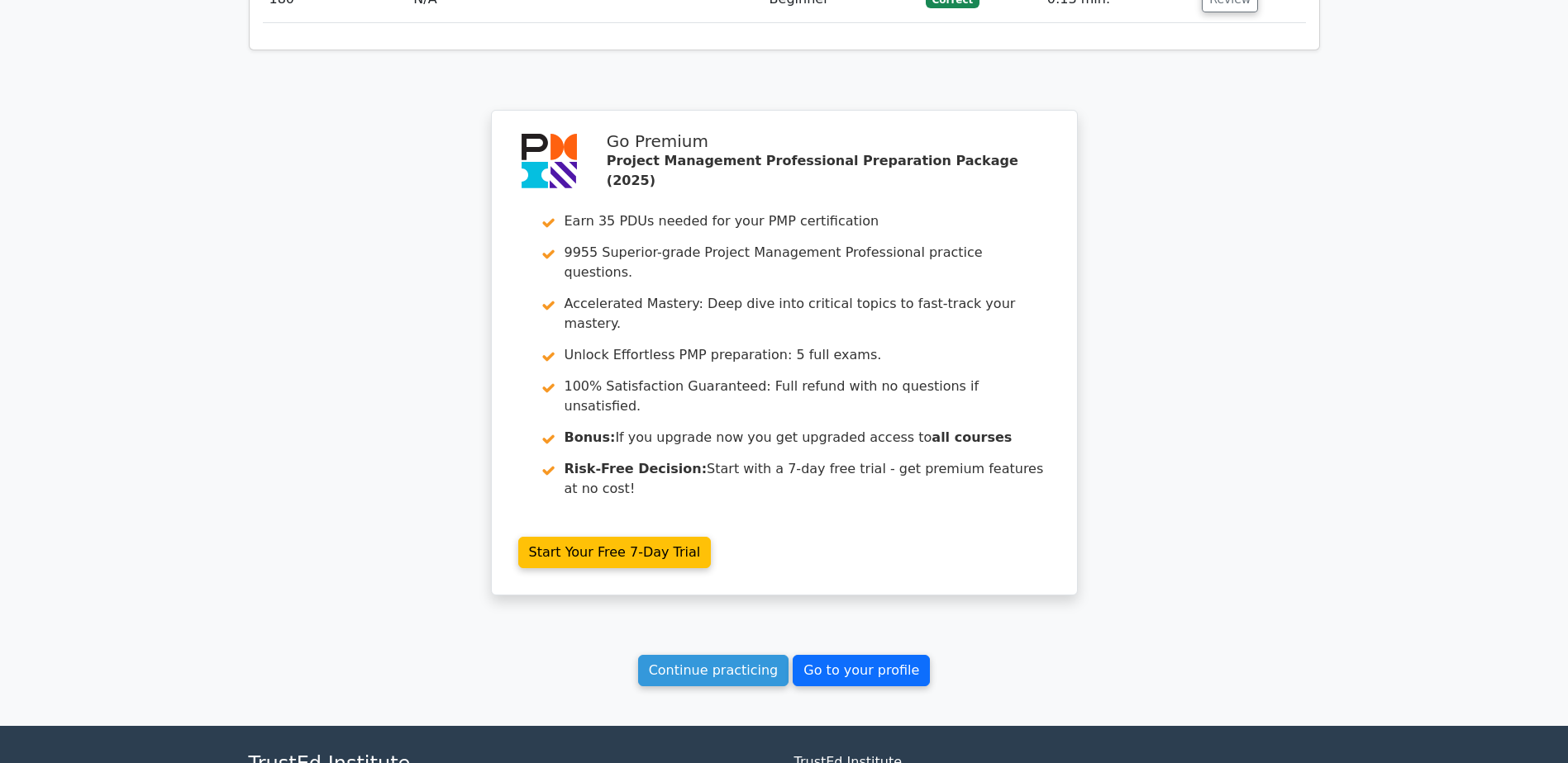
click at [874, 655] on link "Go to your profile" at bounding box center [862, 671] width 138 height 31
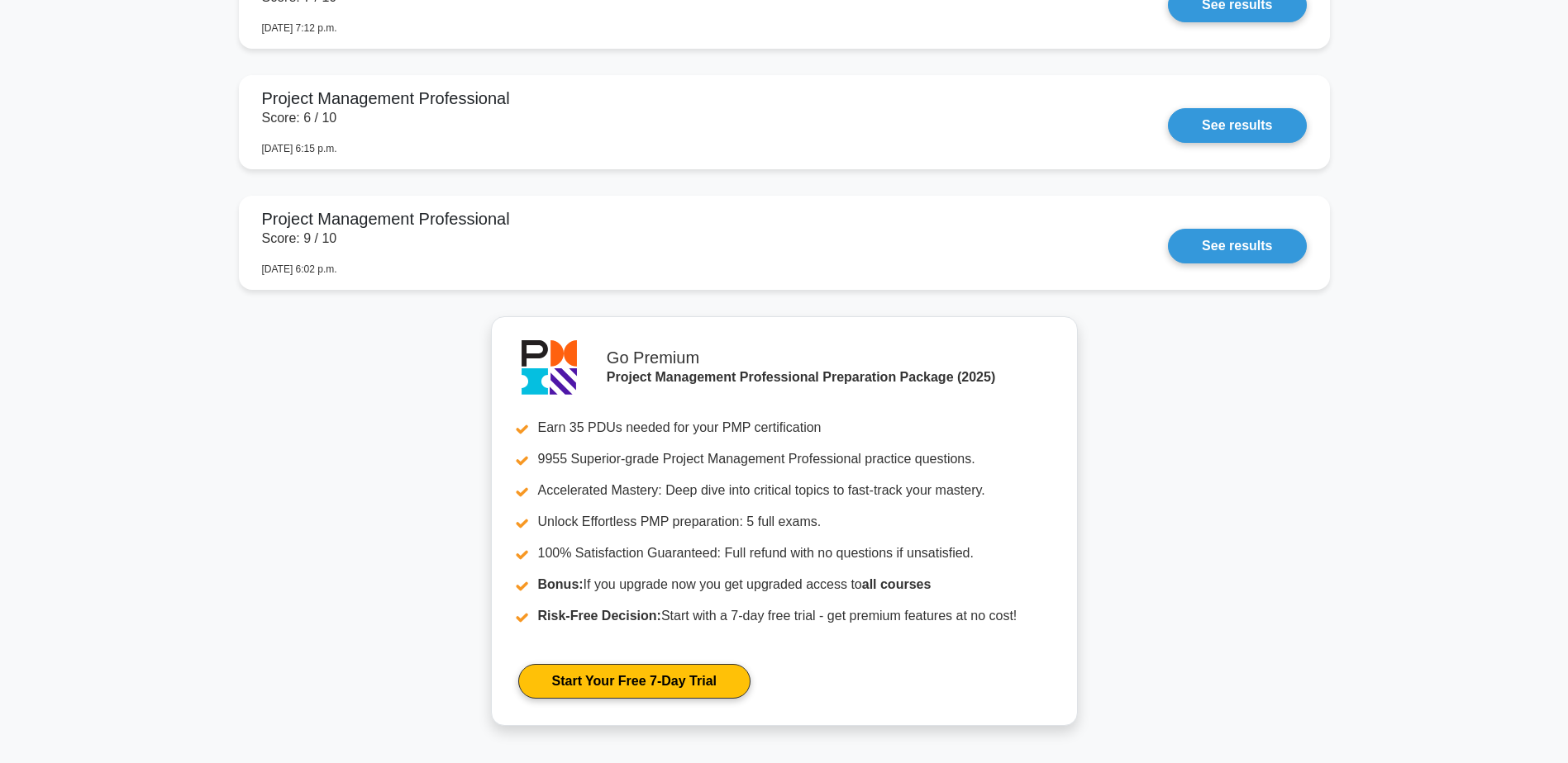
scroll to position [2647, 0]
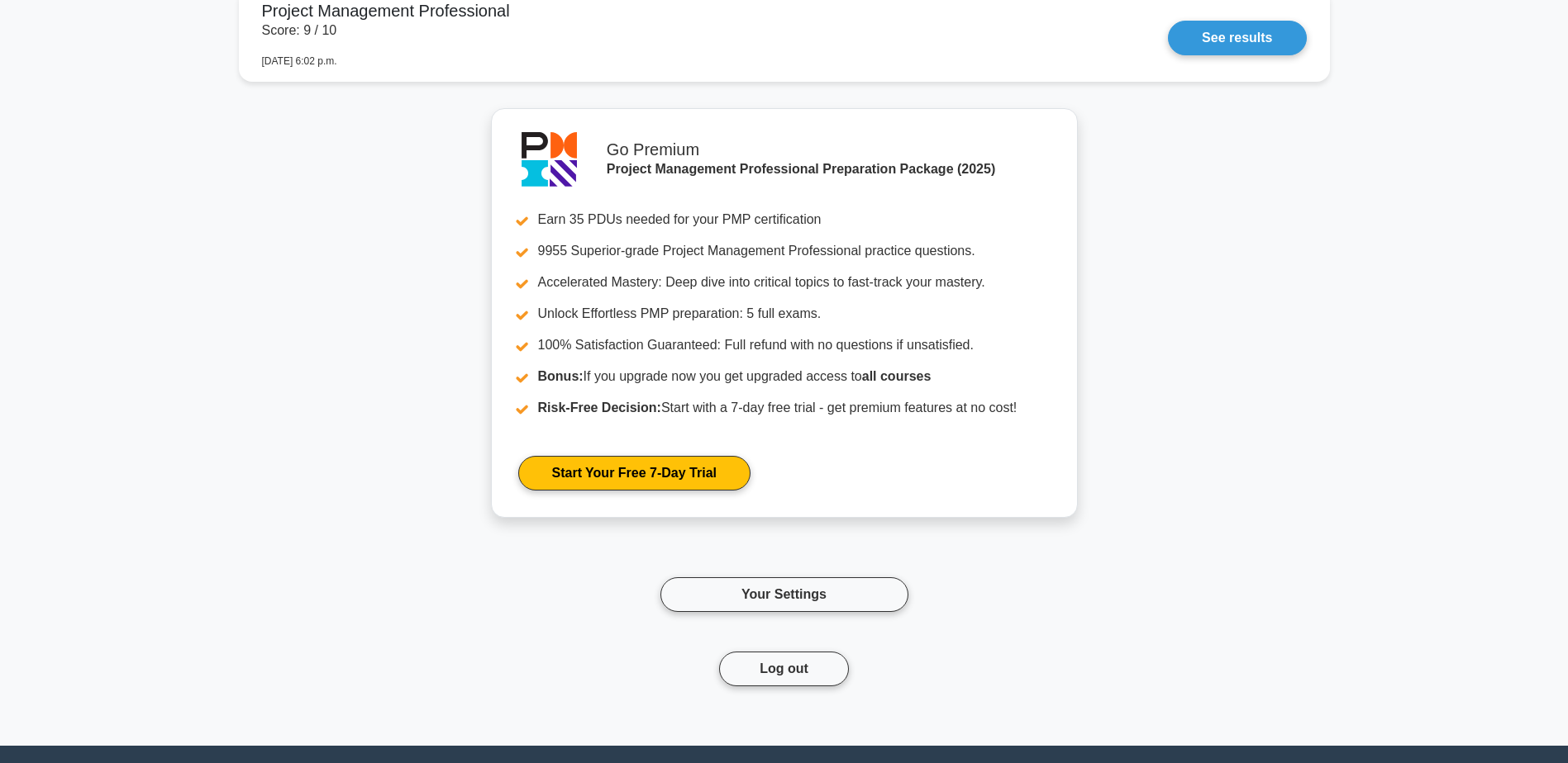
click at [766, 575] on div "Your Settings" at bounding box center [784, 575] width 248 height 75
click at [783, 597] on link "Your Settings" at bounding box center [784, 594] width 248 height 34
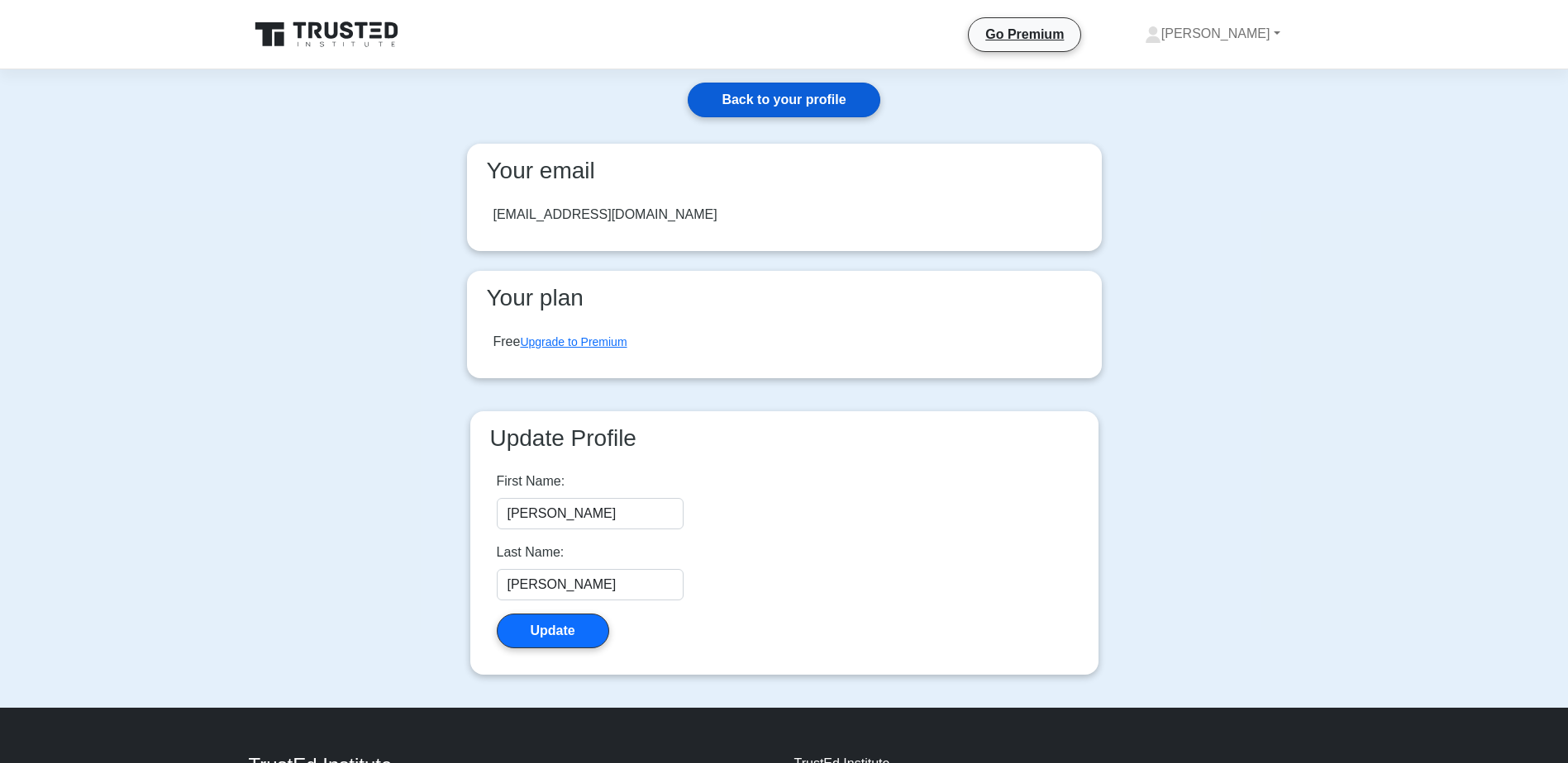
click at [822, 100] on link "Back to your profile" at bounding box center [783, 99] width 192 height 34
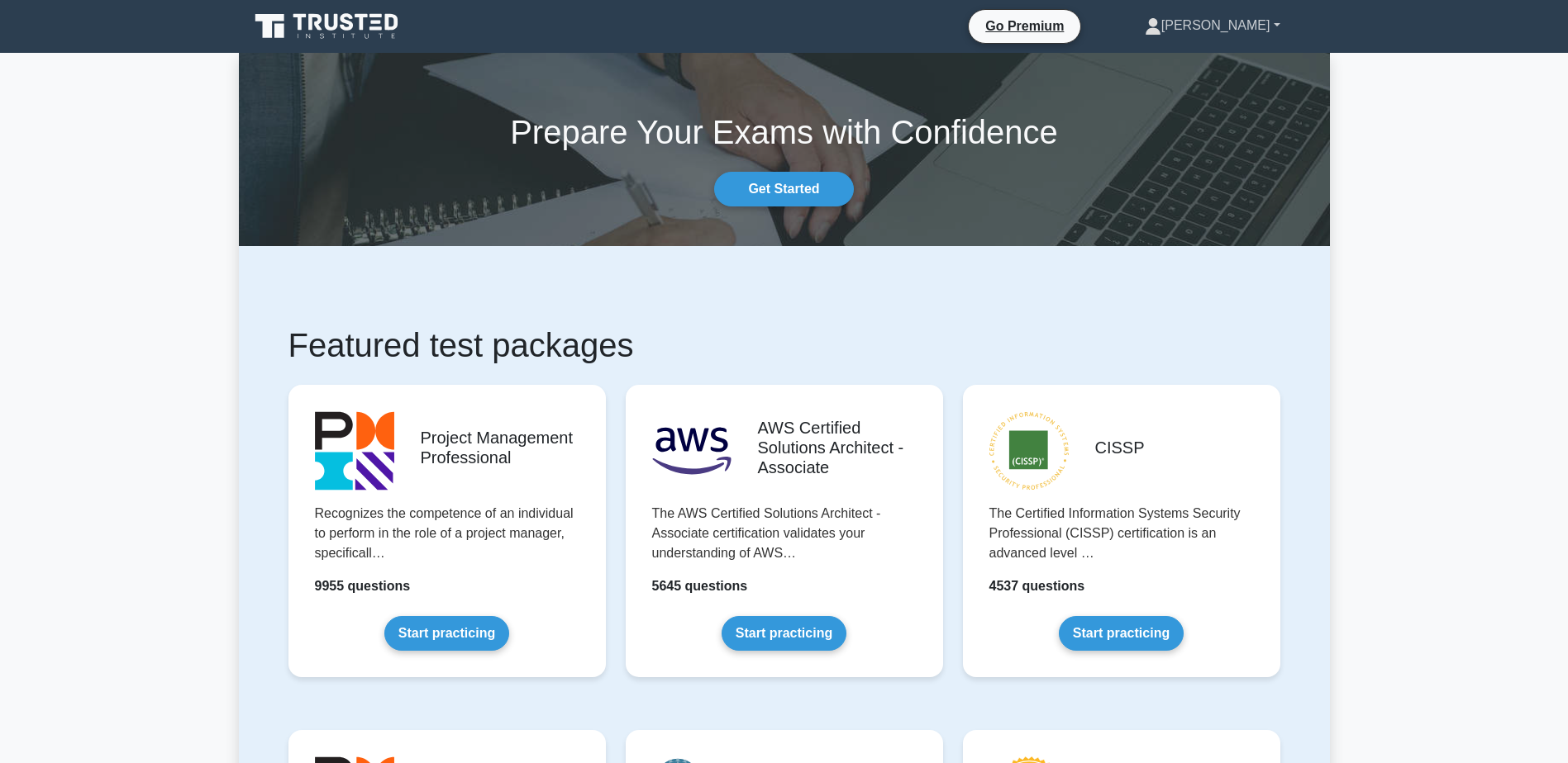
click at [1248, 24] on link "[PERSON_NAME]" at bounding box center [1212, 26] width 215 height 33
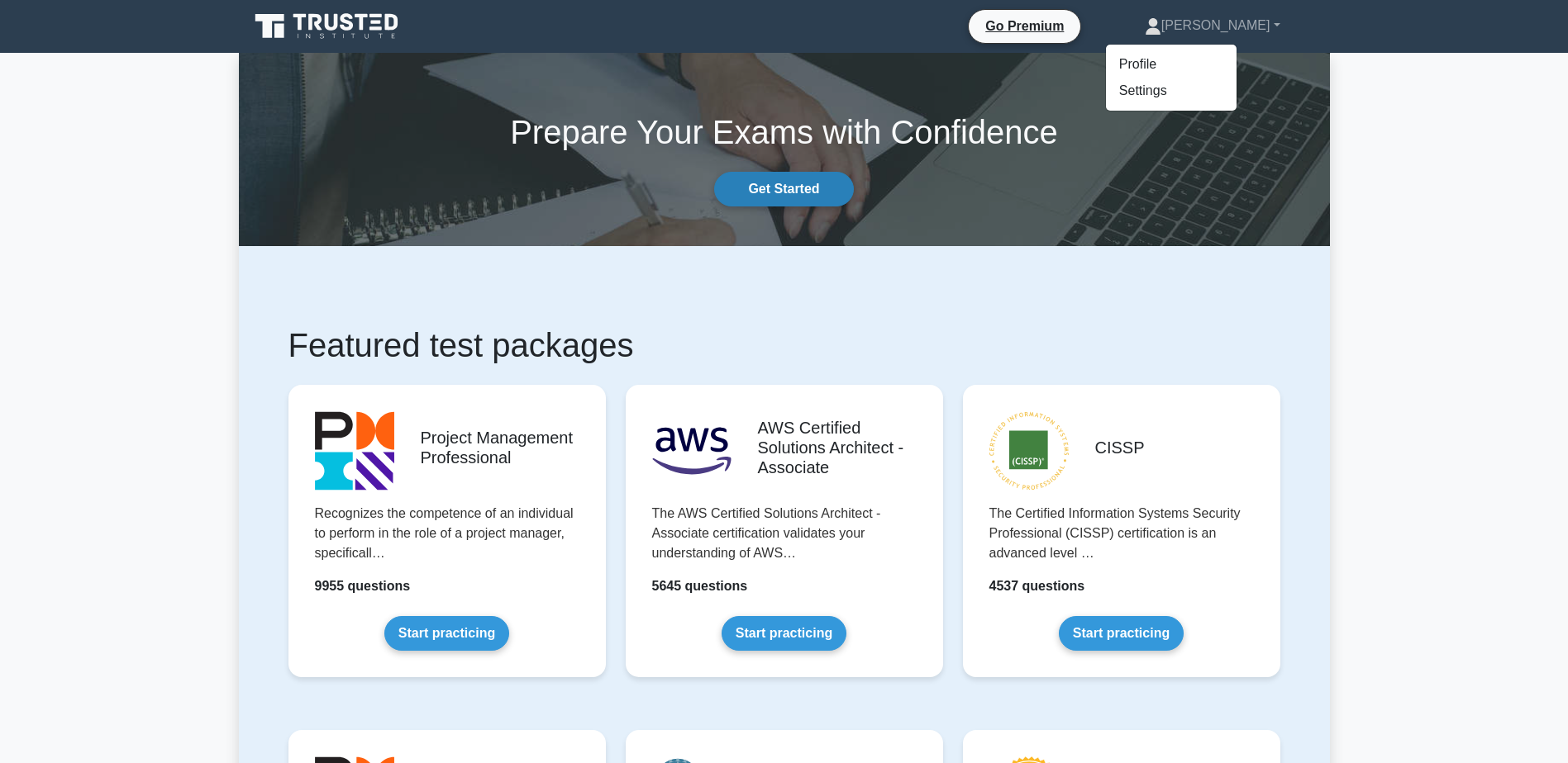
click at [785, 182] on link "Get Started" at bounding box center [783, 189] width 139 height 34
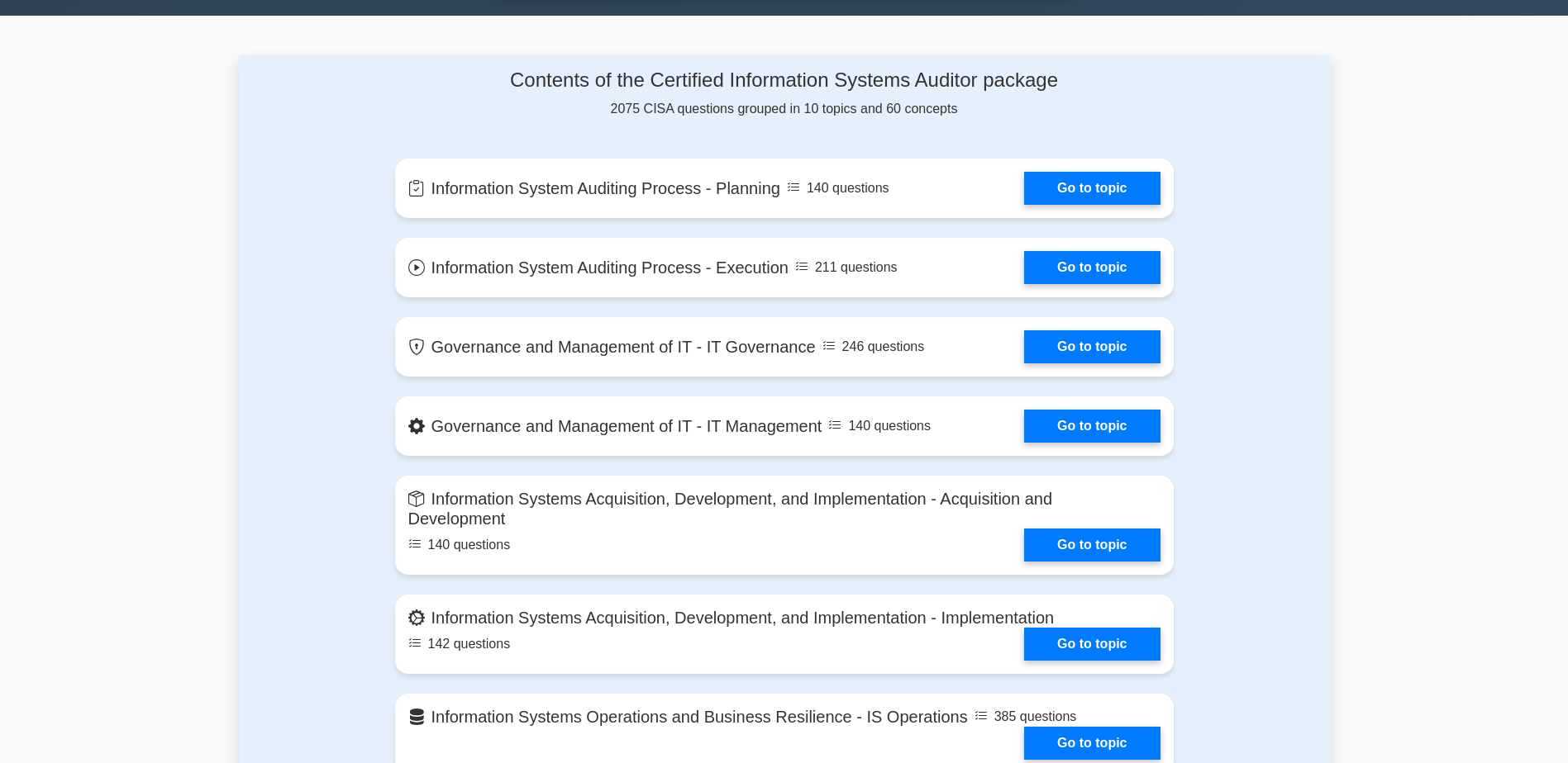
scroll to position [1017, 0]
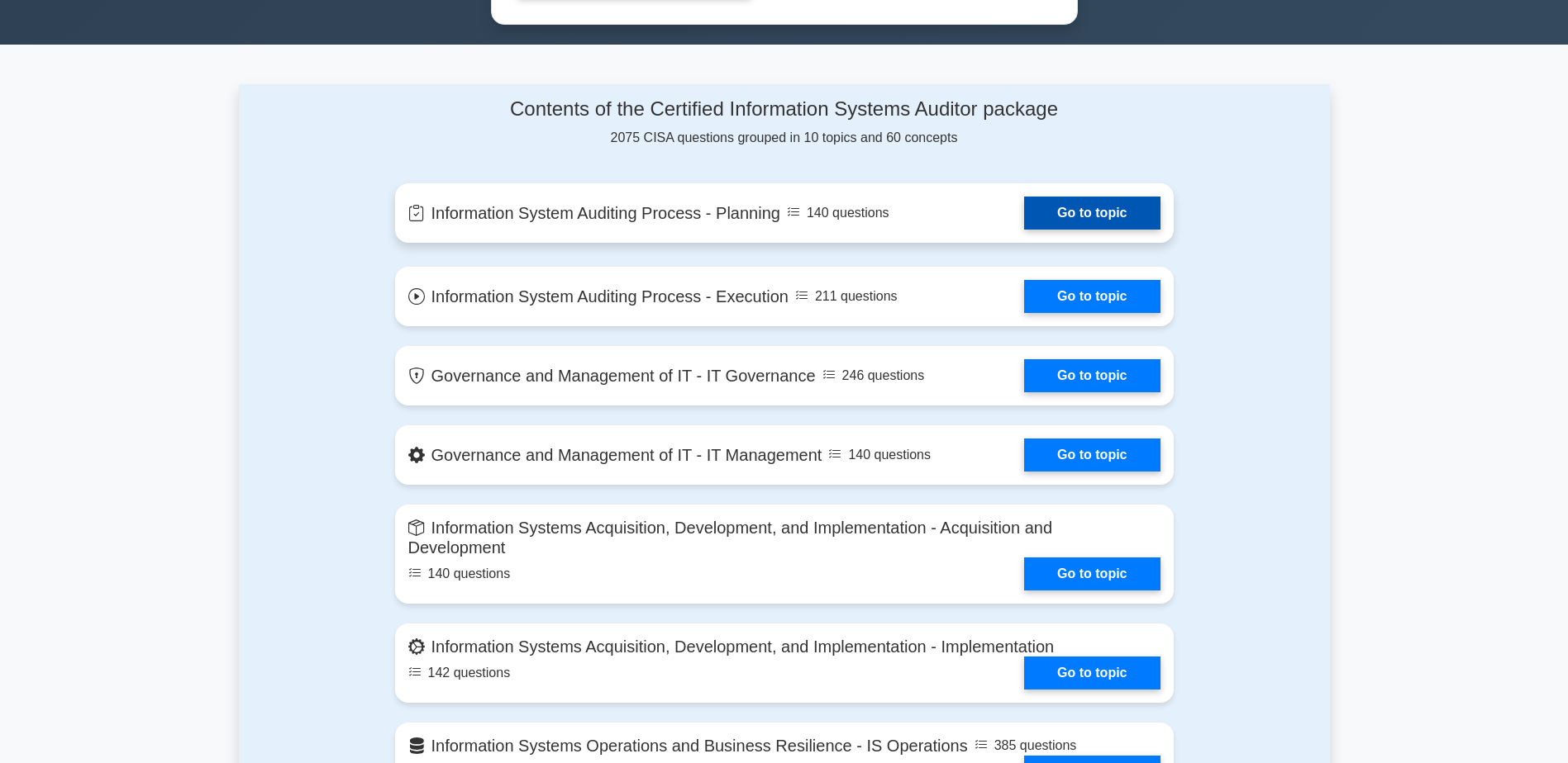
click at [1122, 210] on link "Go to topic" at bounding box center [1092, 213] width 136 height 33
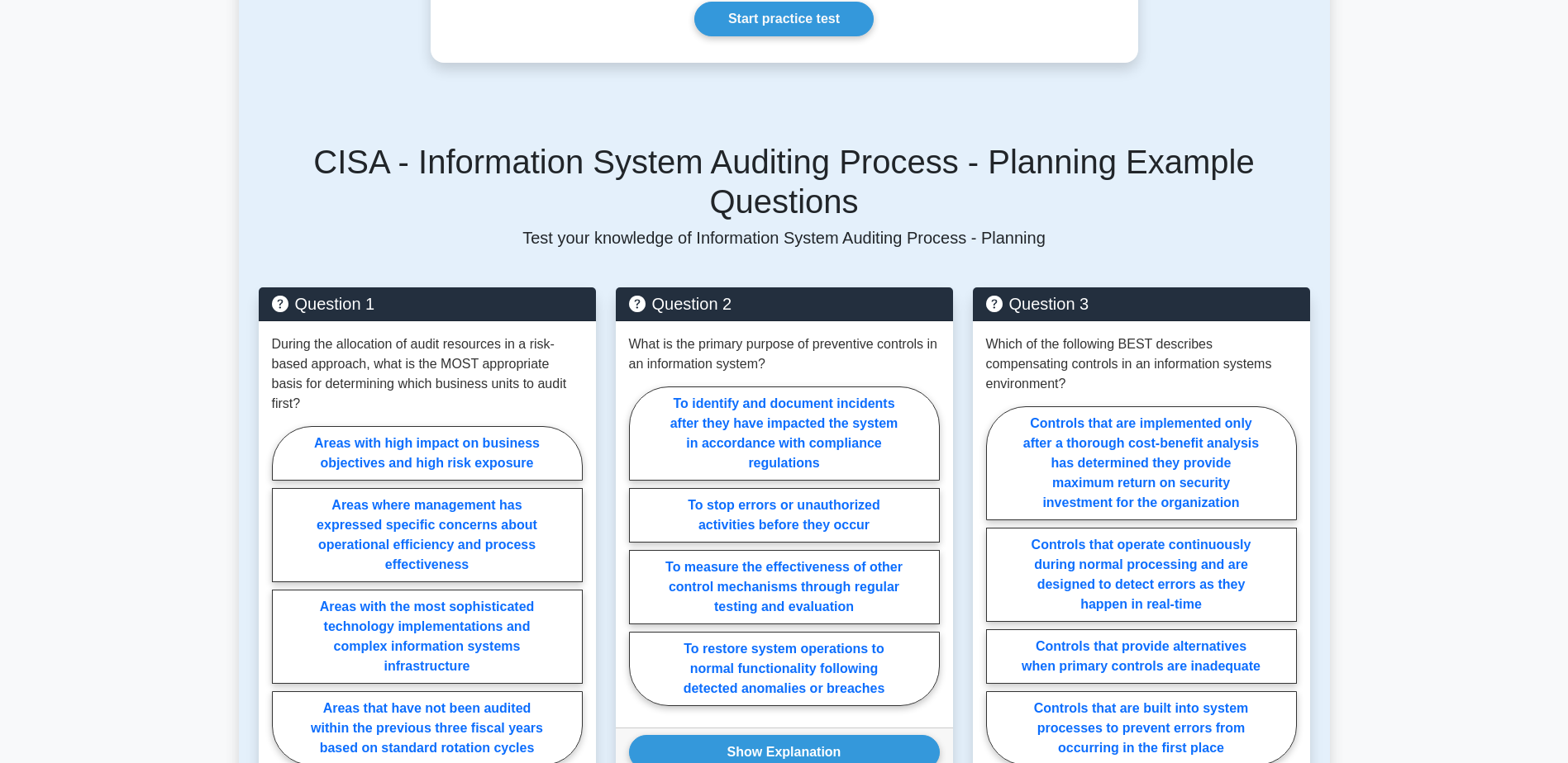
scroll to position [743, 0]
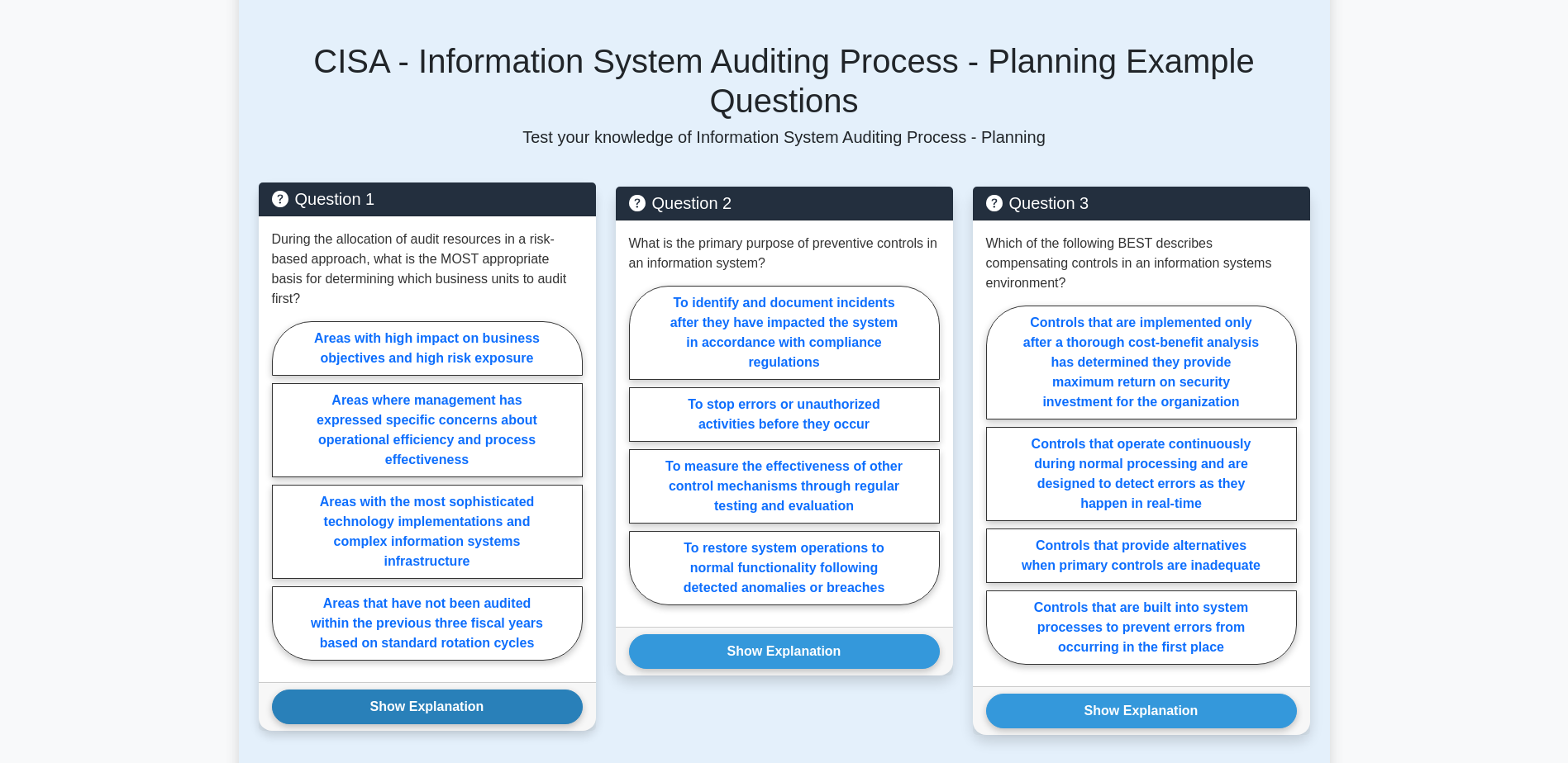
click at [456, 689] on button "Show Explanation" at bounding box center [427, 706] width 310 height 34
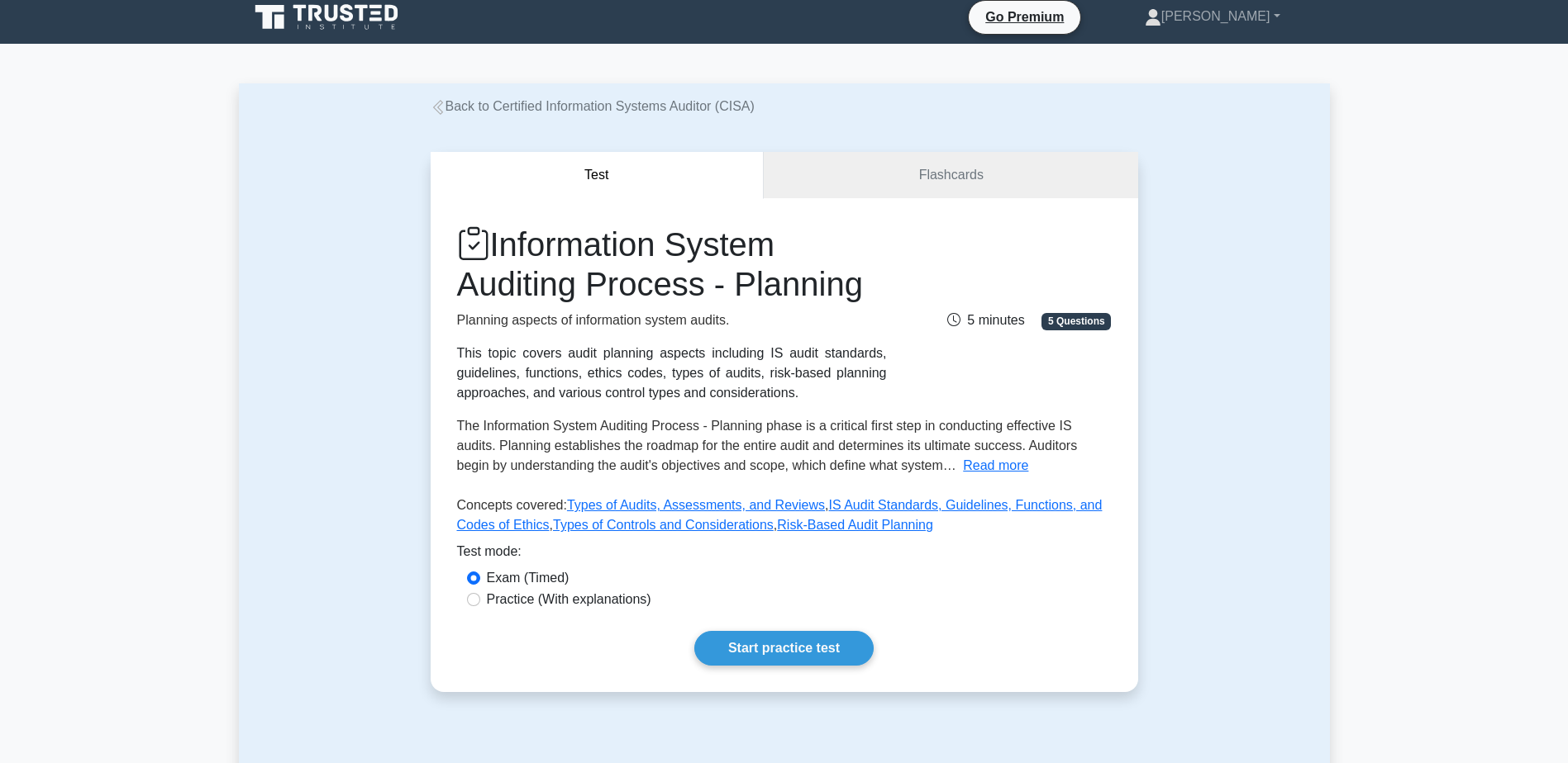
scroll to position [0, 0]
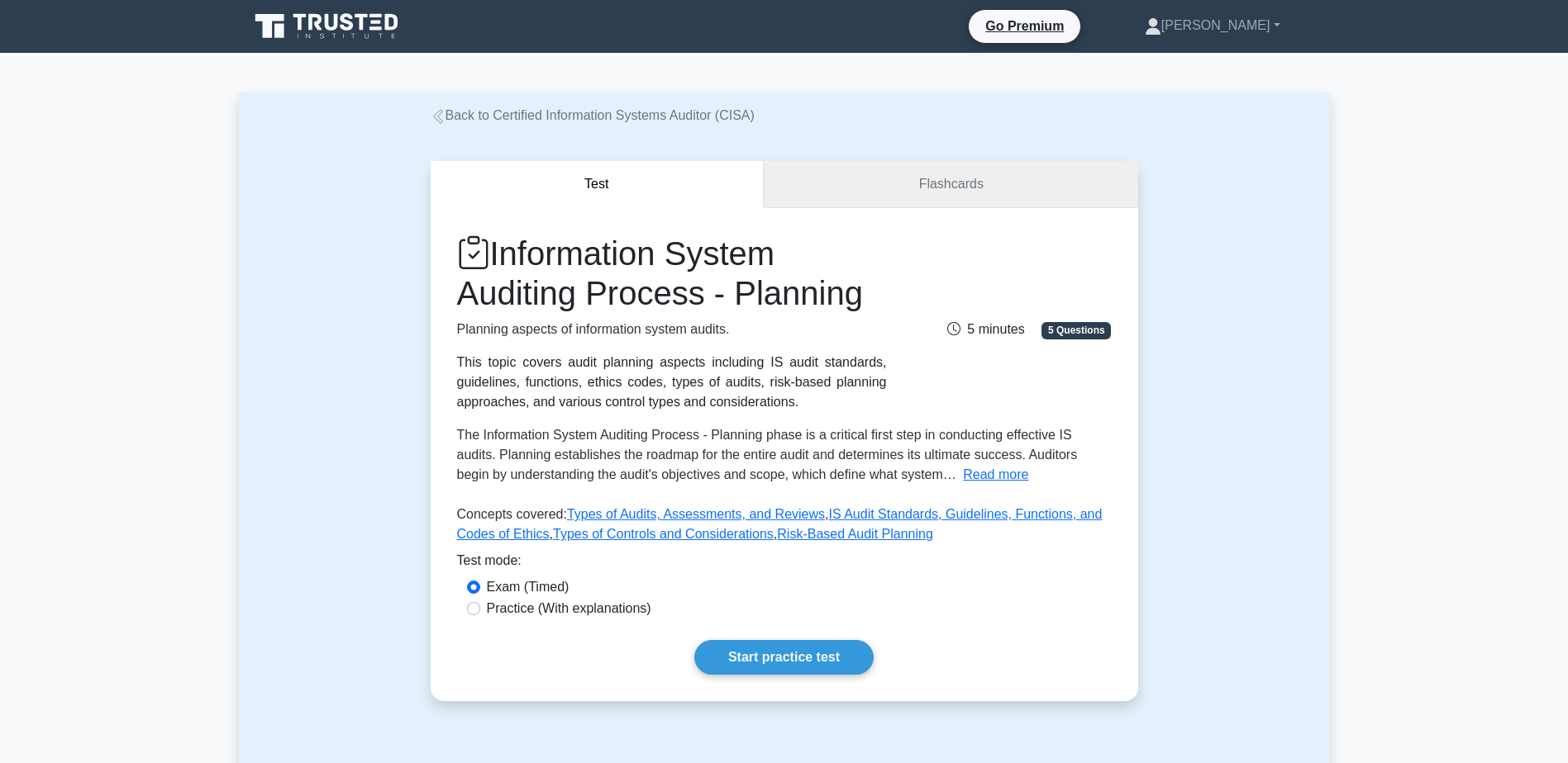
click at [964, 195] on link "Flashcards" at bounding box center [950, 185] width 373 height 47
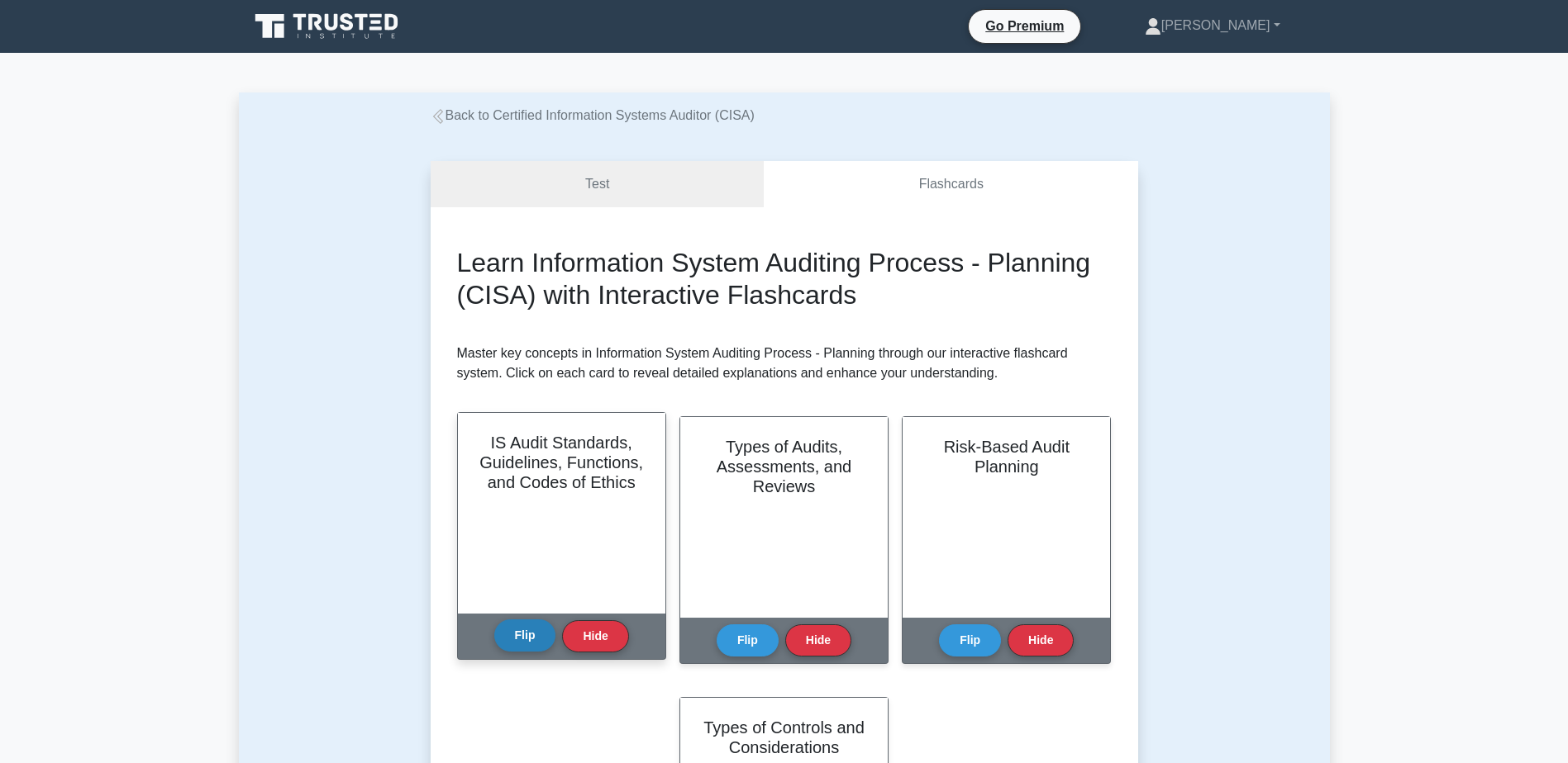
click at [513, 642] on button "Flip" at bounding box center [525, 635] width 62 height 32
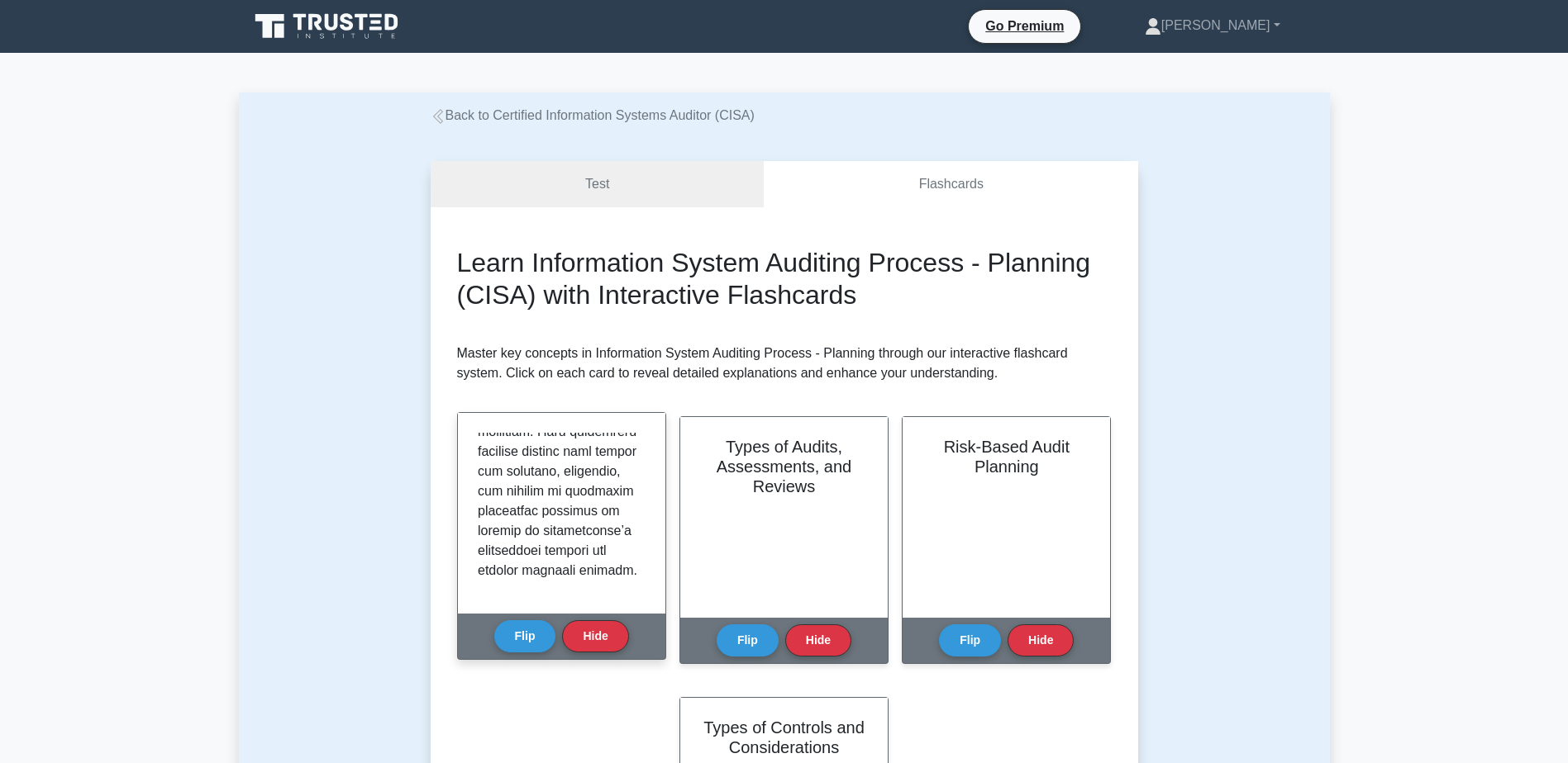
scroll to position [1616, 0]
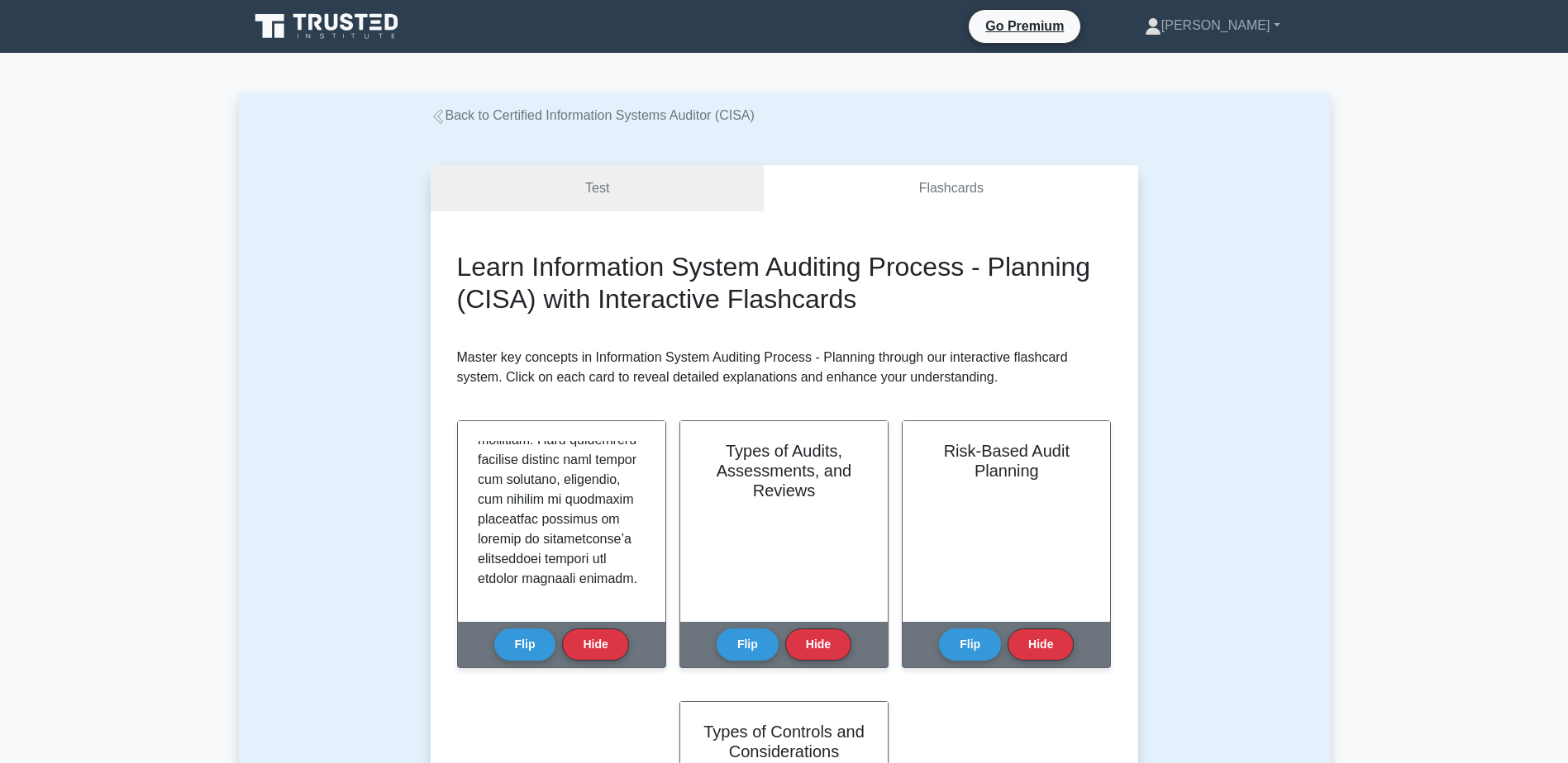
click at [439, 113] on icon at bounding box center [437, 116] width 15 height 15
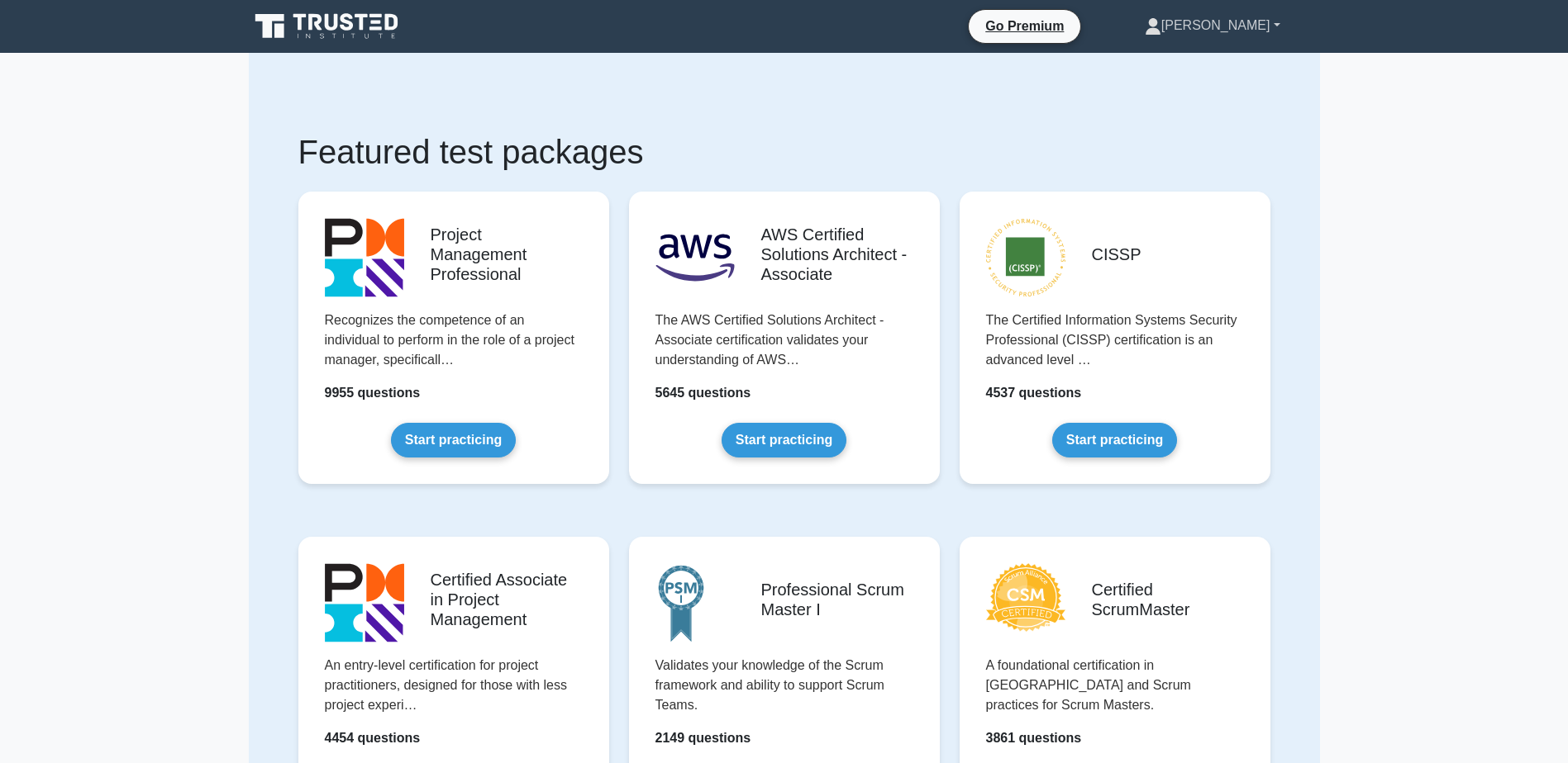
click at [1272, 33] on link "[PERSON_NAME]" at bounding box center [1212, 26] width 215 height 33
click at [1237, 65] on link "Profile" at bounding box center [1171, 64] width 131 height 27
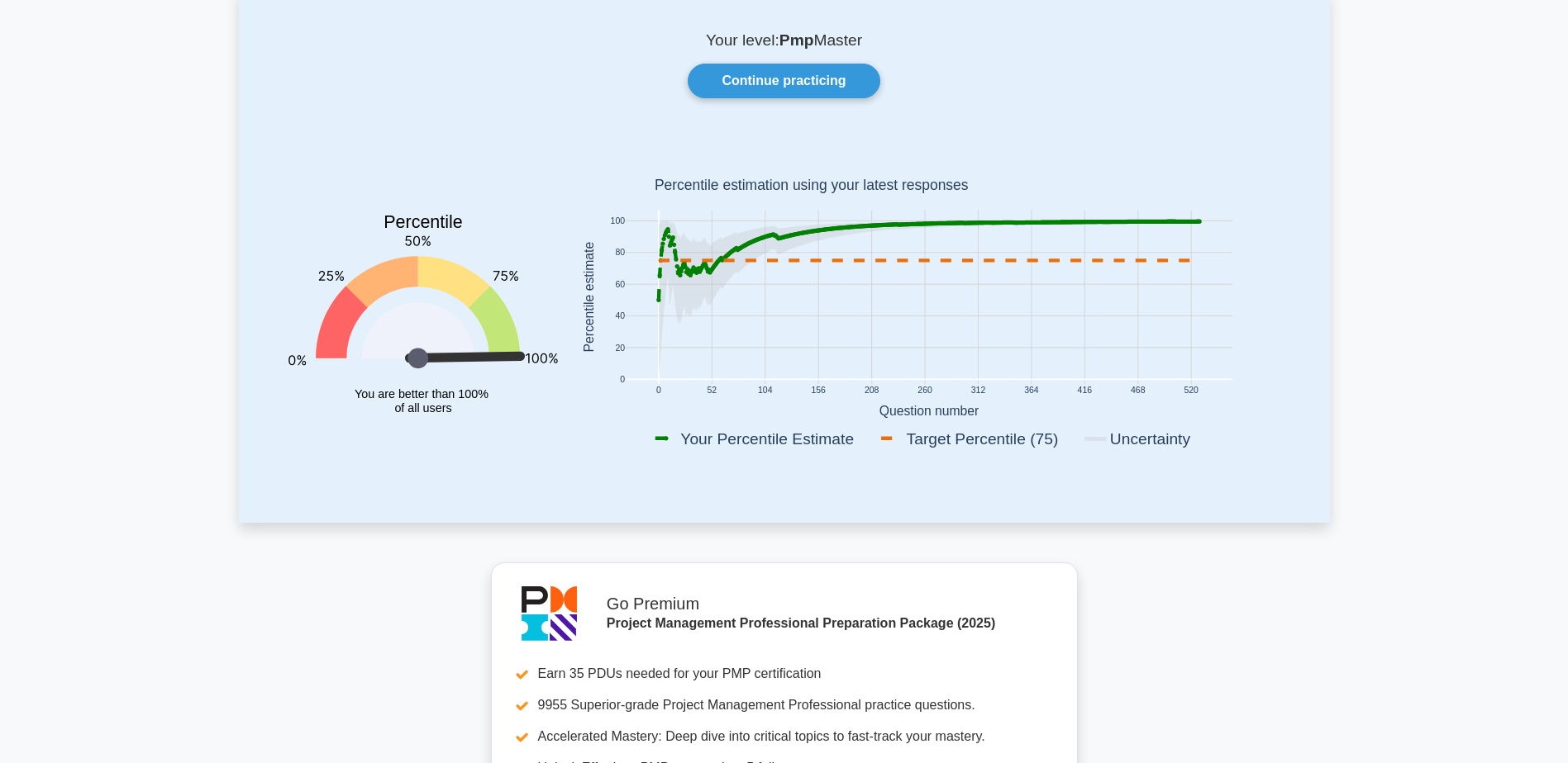
scroll to position [165, 0]
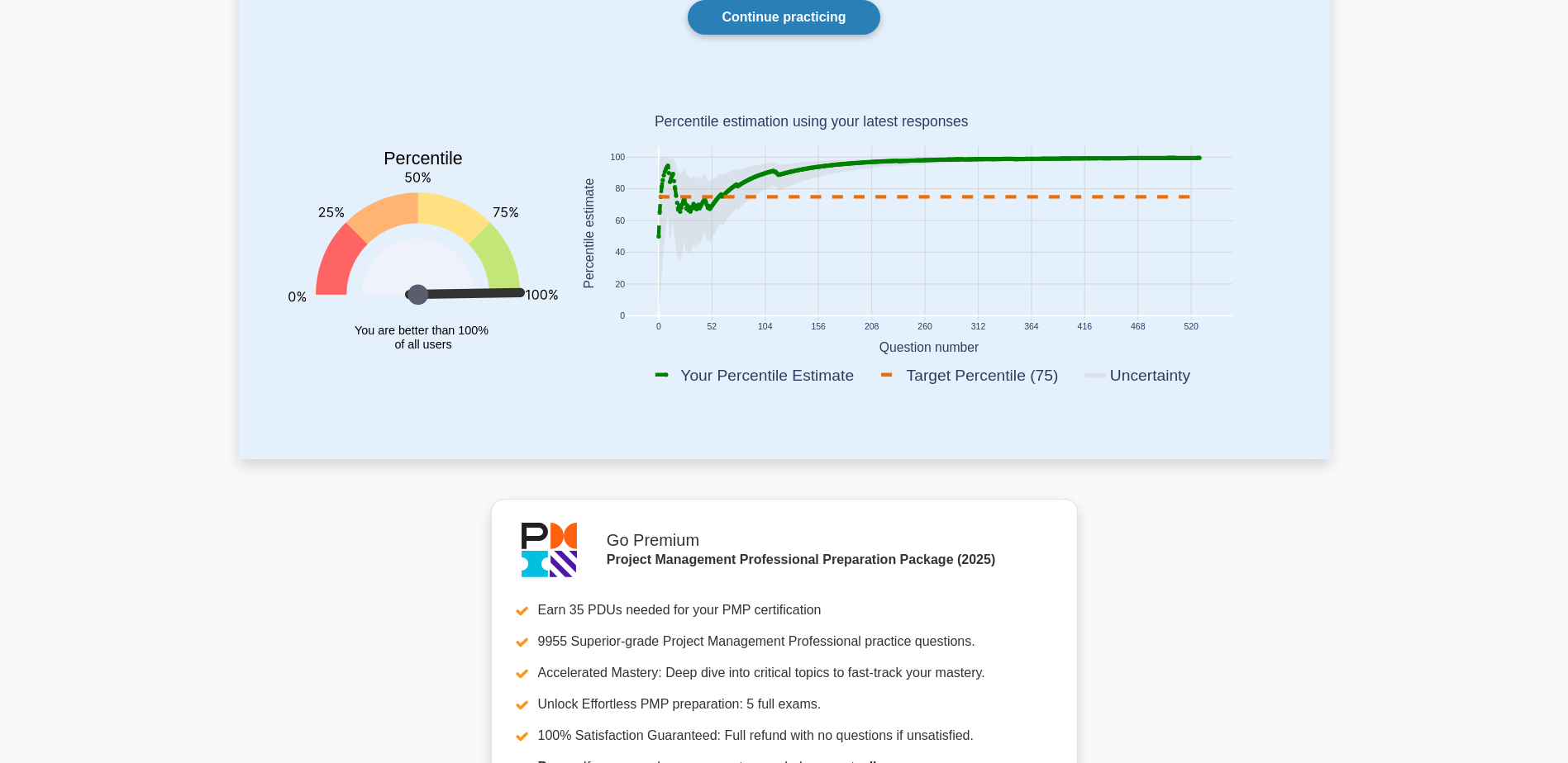
click at [754, 24] on link "Continue practicing" at bounding box center [783, 17] width 192 height 34
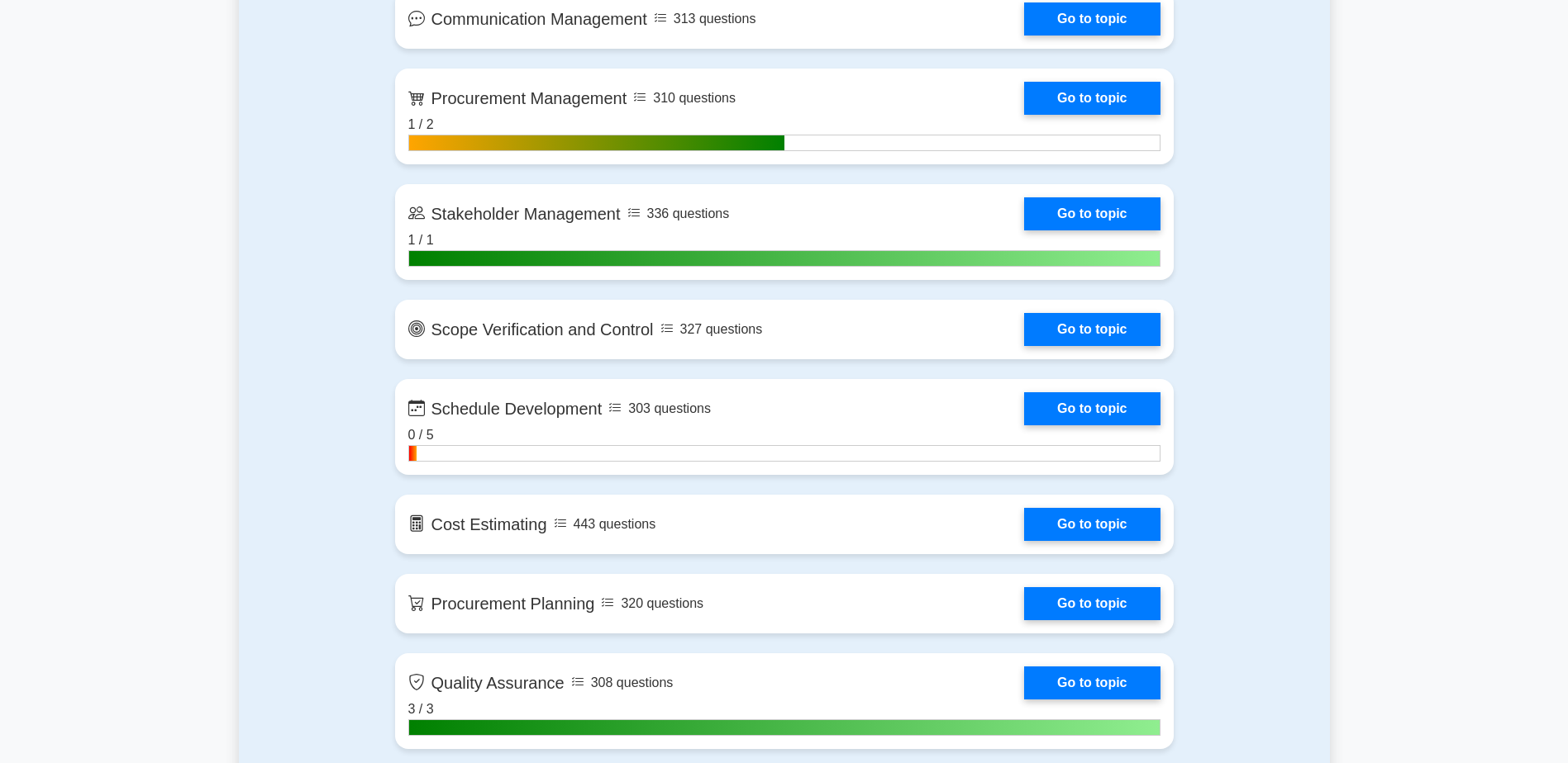
scroll to position [1900, 0]
